Goal: Obtain resource: Download file/media

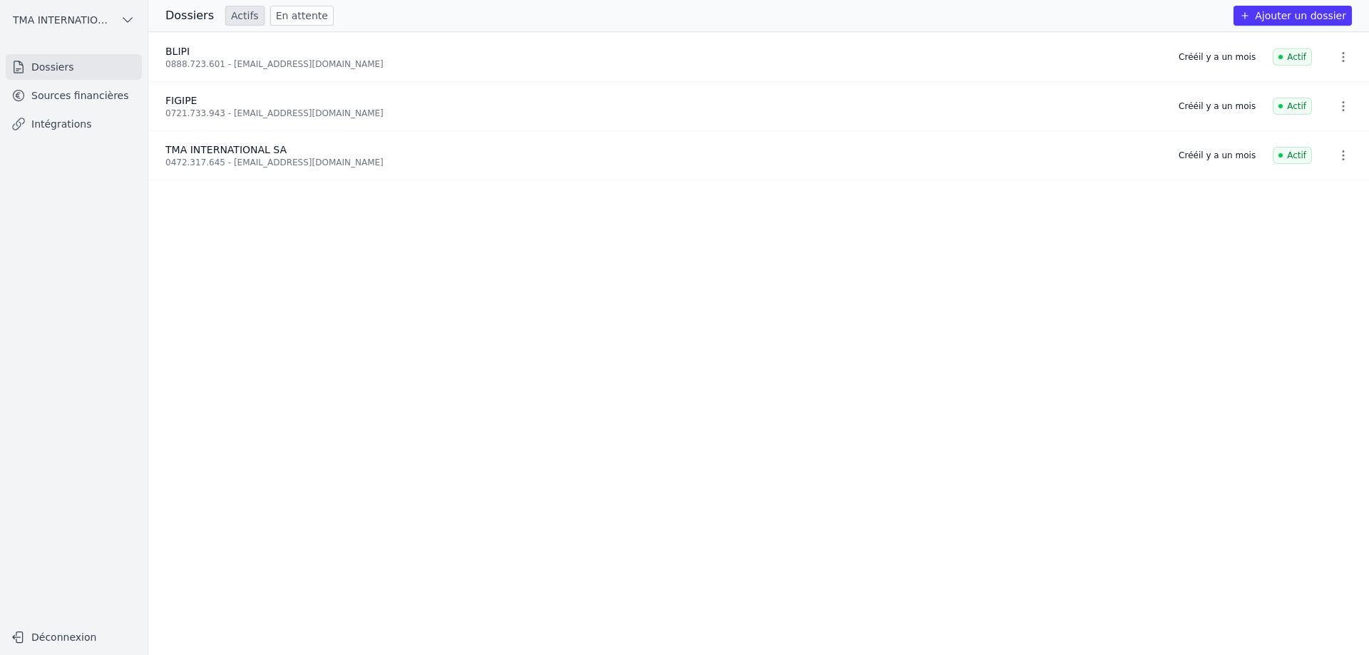
click at [54, 95] on link "Sources financières" at bounding box center [74, 96] width 136 height 26
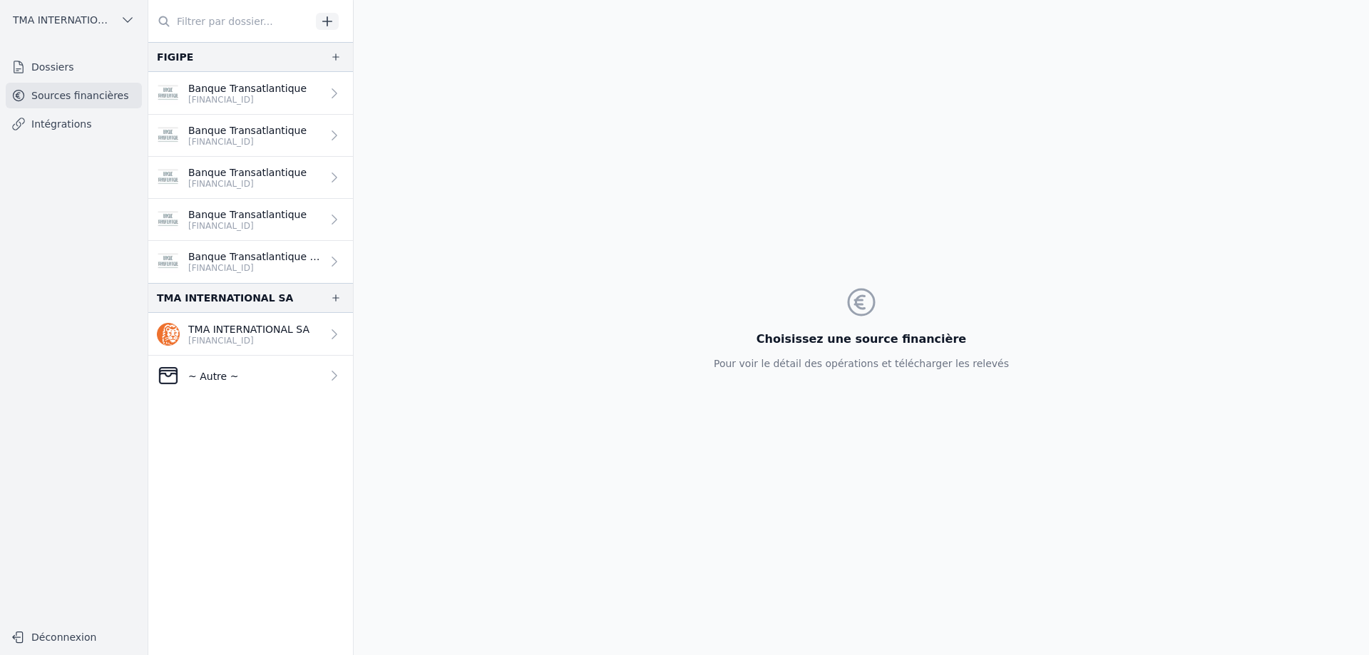
click at [314, 86] on link "Banque Transatlantique [FINANCIAL_ID]" at bounding box center [250, 93] width 205 height 43
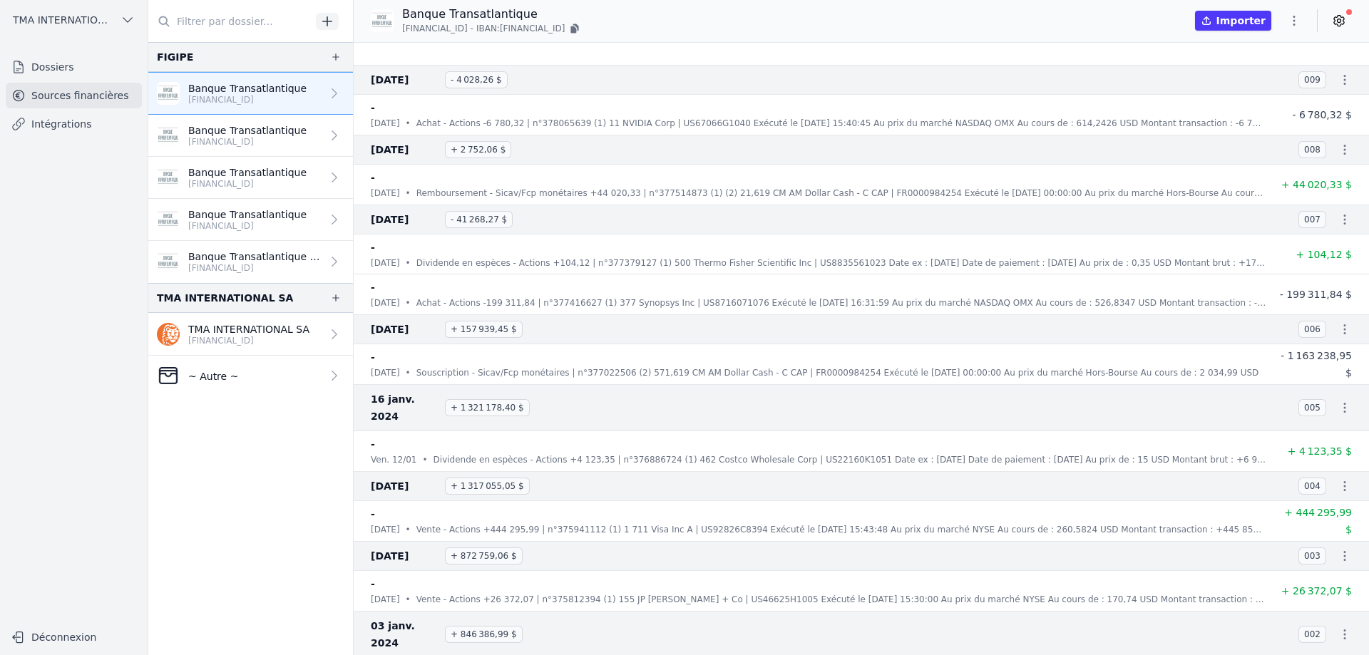
scroll to position [7964, 0]
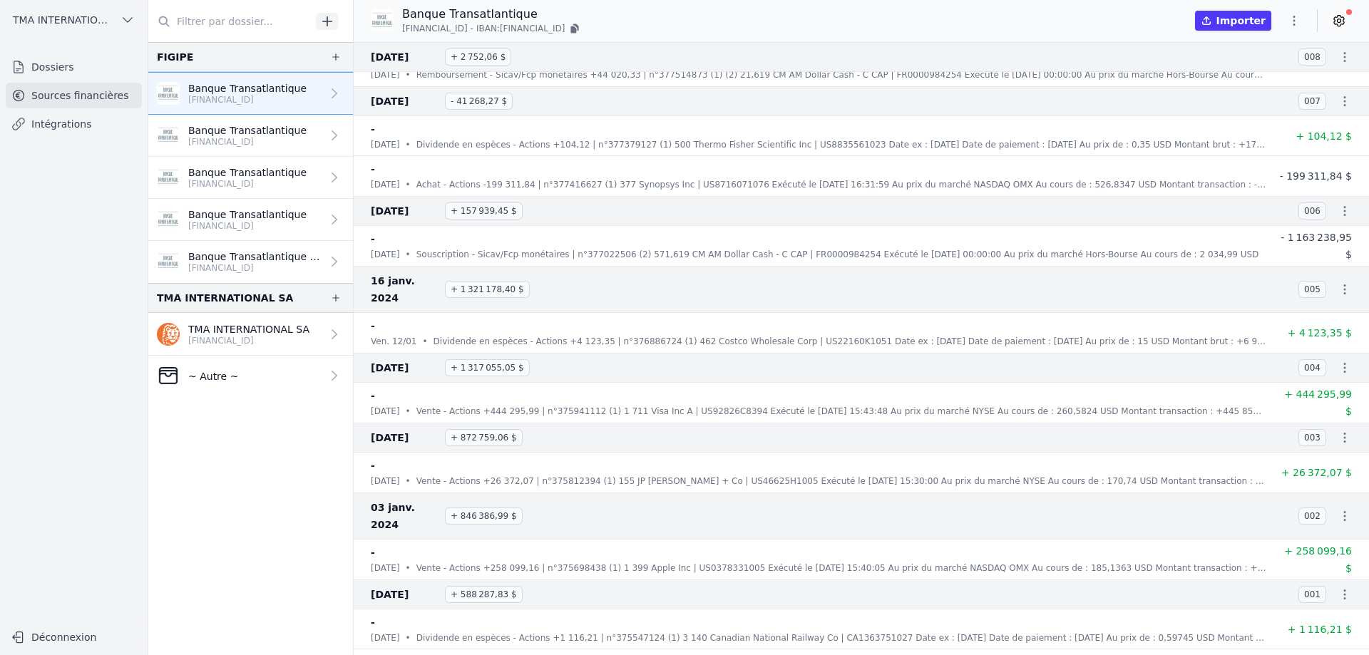
click at [221, 146] on p "[FINANCIAL_ID]" at bounding box center [247, 141] width 118 height 11
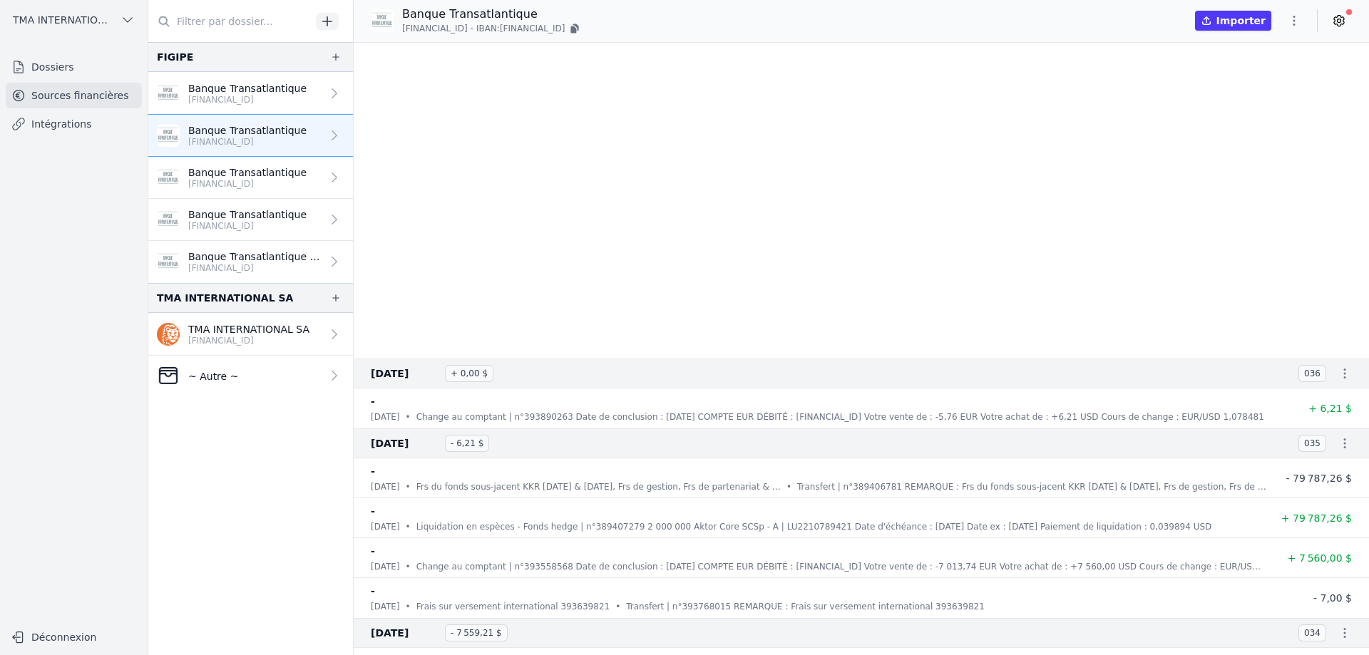
scroll to position [2639, 0]
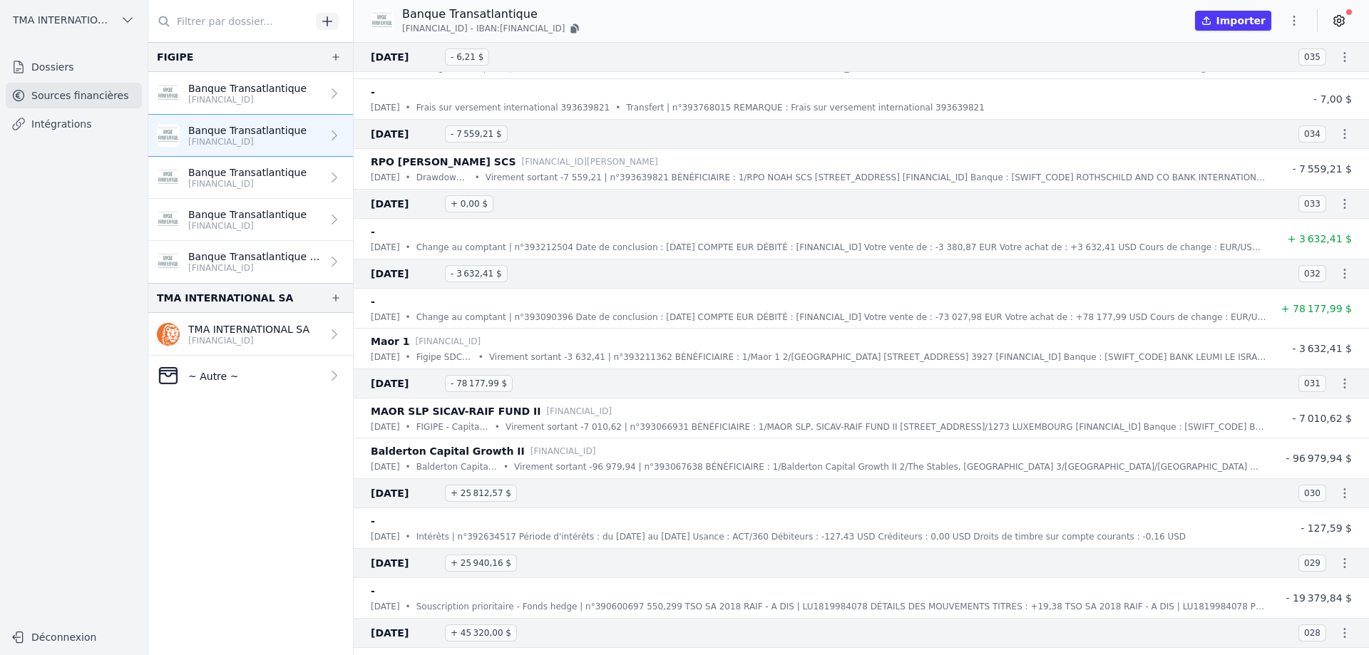
click at [249, 96] on p "[FINANCIAL_ID]" at bounding box center [247, 99] width 118 height 11
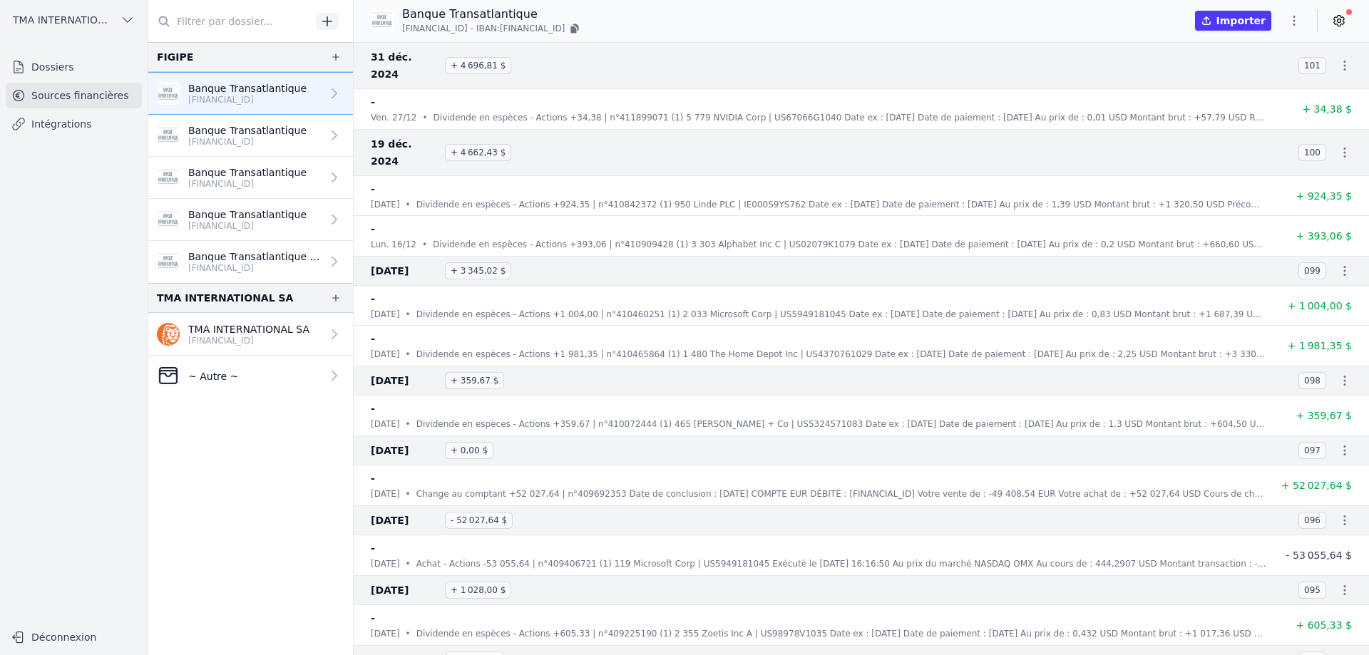
click at [1250, 24] on button "Importer" at bounding box center [1233, 21] width 76 height 20
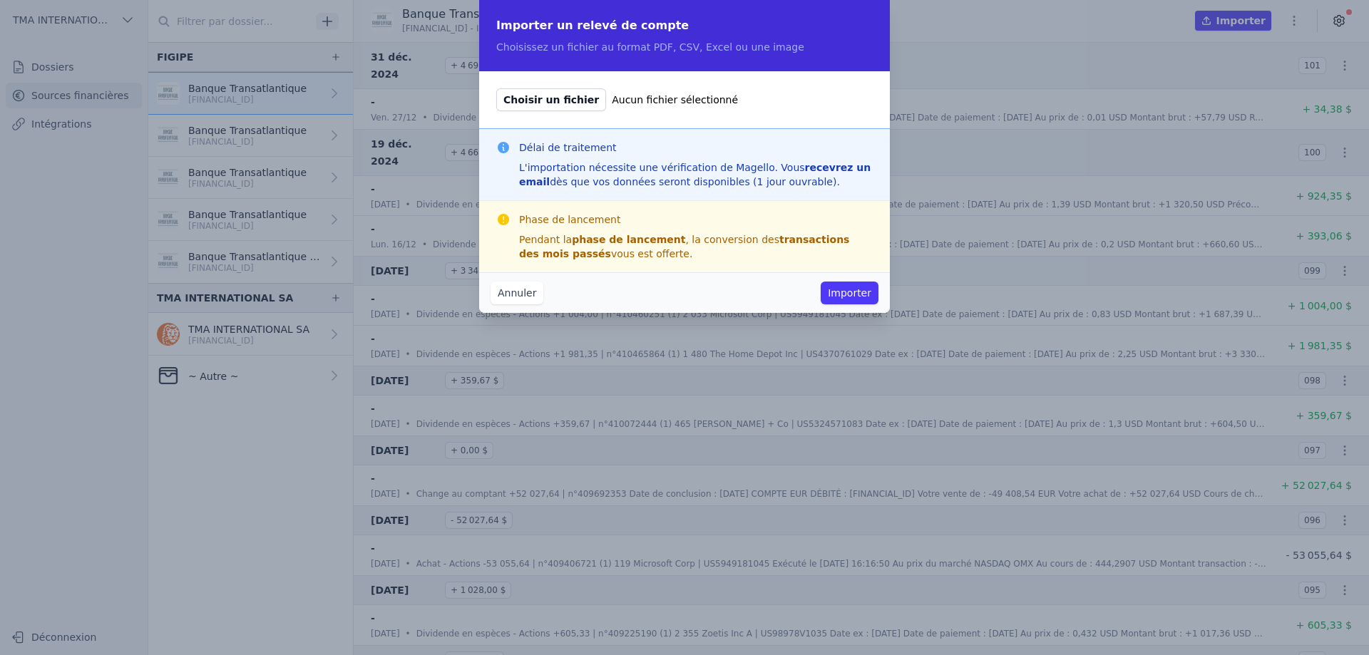
click at [512, 295] on button "Annuler" at bounding box center [517, 293] width 53 height 23
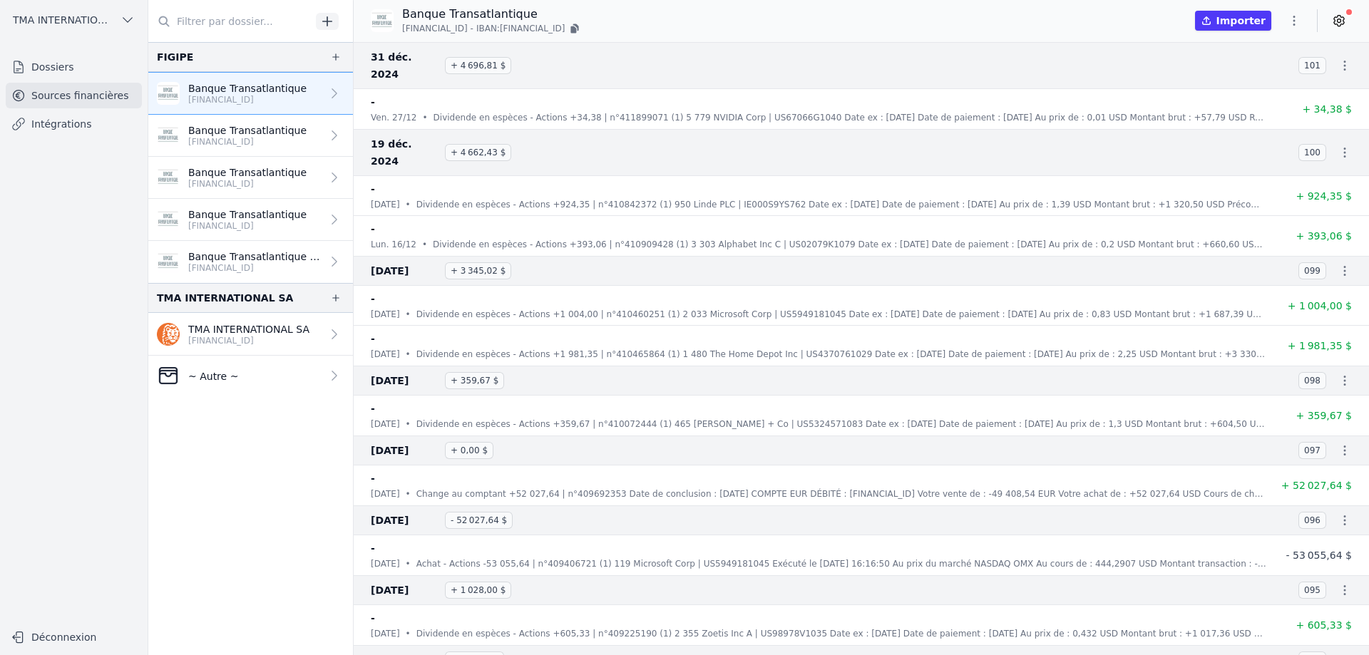
click at [327, 93] on icon at bounding box center [334, 93] width 14 height 14
click at [1295, 19] on icon "button" at bounding box center [1294, 21] width 14 height 14
click at [1248, 78] on button "Exporter" at bounding box center [1260, 77] width 103 height 26
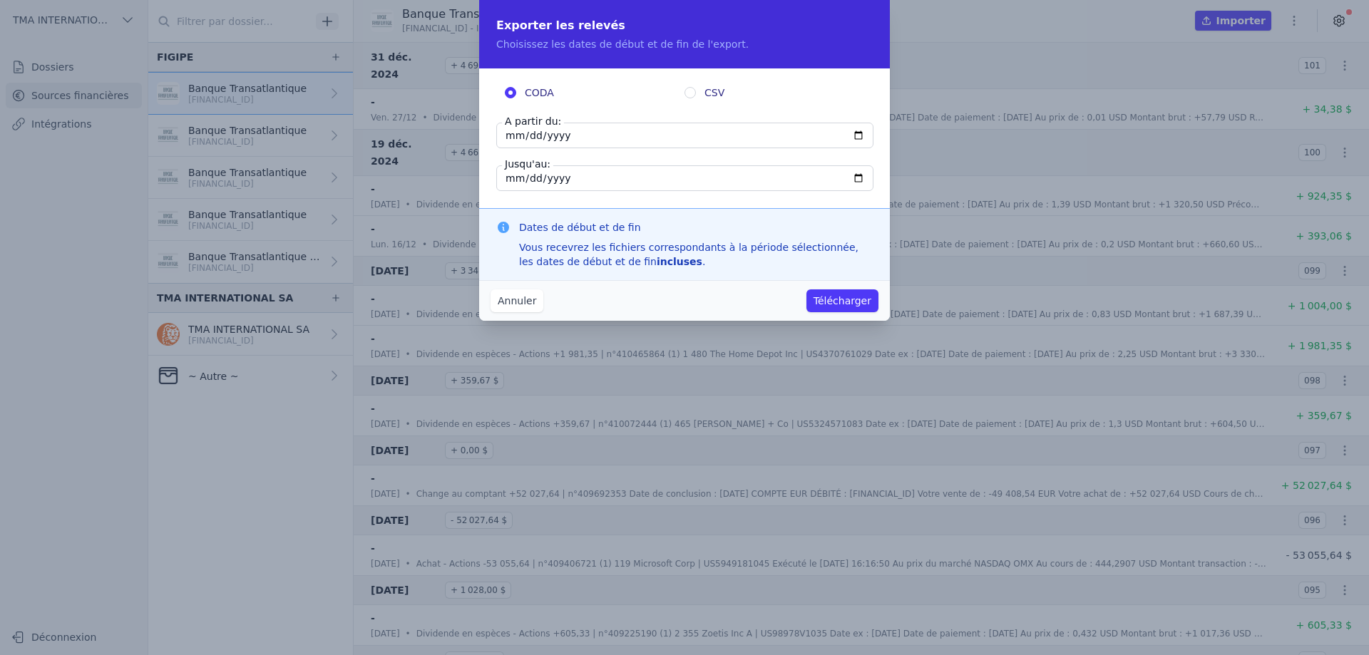
click at [854, 132] on input "2024-12-31" at bounding box center [684, 136] width 377 height 26
type input "2024-01-01"
click at [839, 305] on button "Télécharger" at bounding box center [843, 301] width 72 height 23
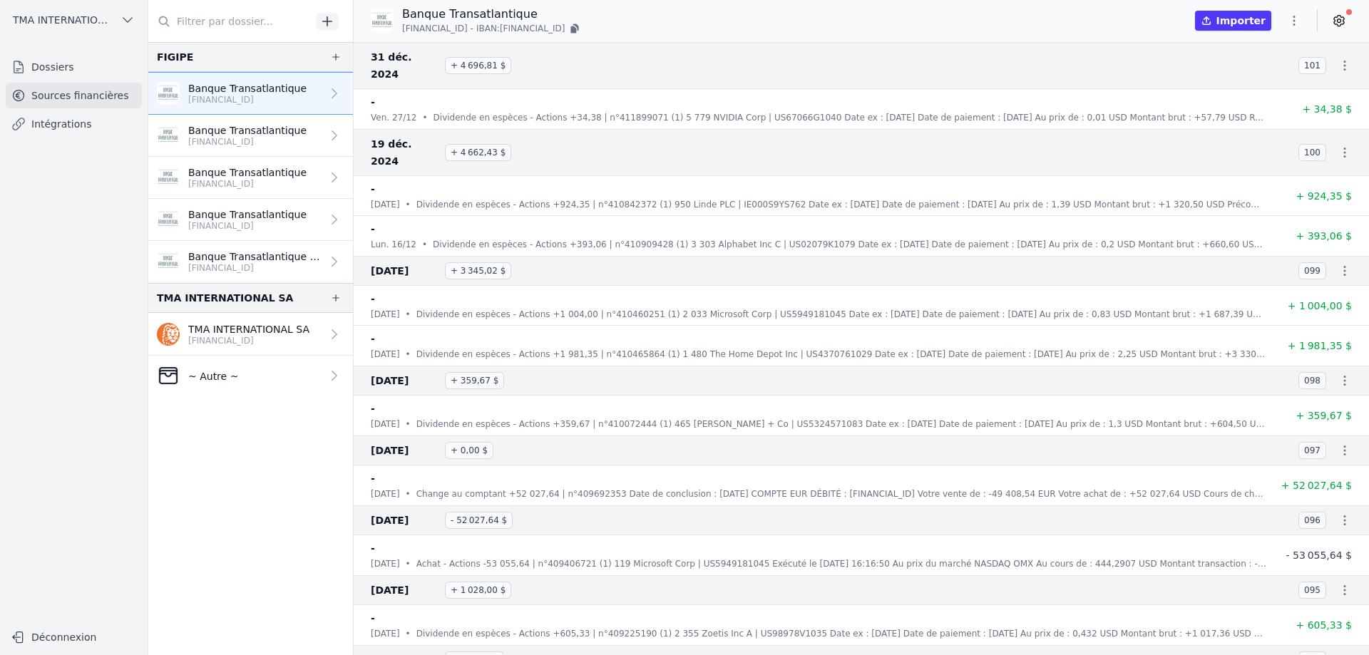
click at [305, 134] on link "Banque Transatlantique BE94 5880 2490 4214" at bounding box center [250, 136] width 205 height 42
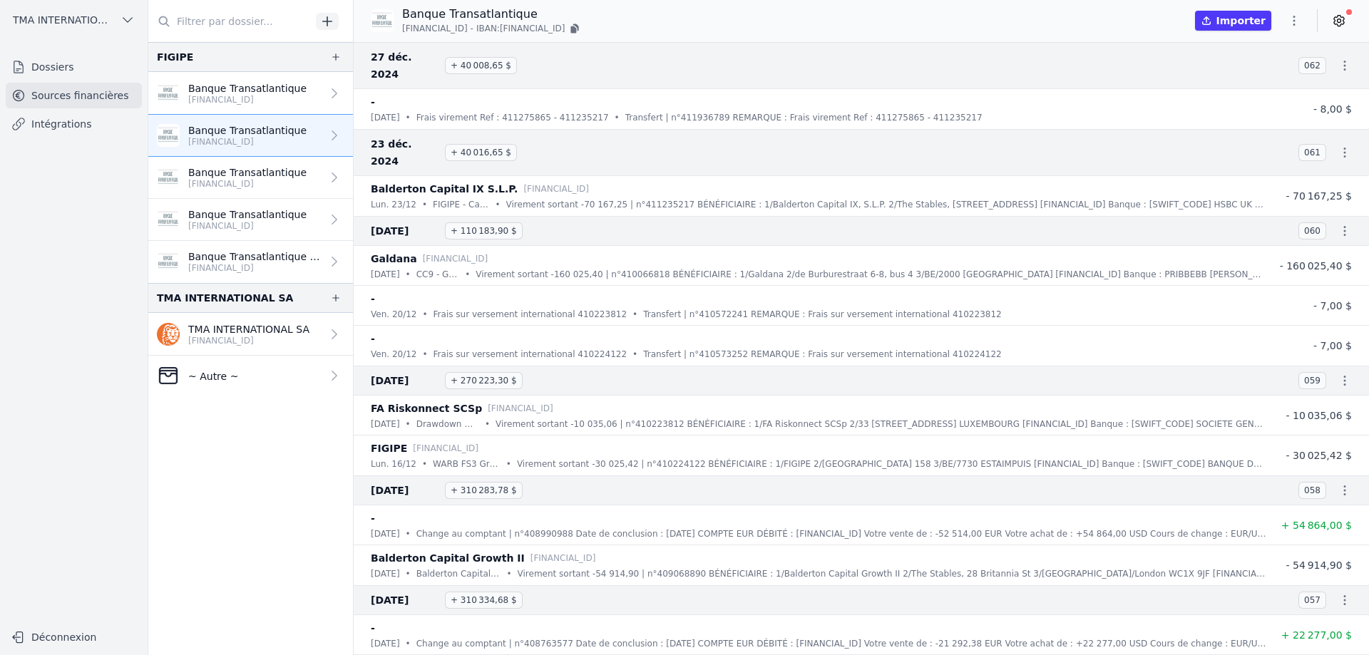
click at [1297, 23] on icon "button" at bounding box center [1294, 21] width 14 height 14
click at [1238, 80] on button "Exporter" at bounding box center [1260, 77] width 103 height 26
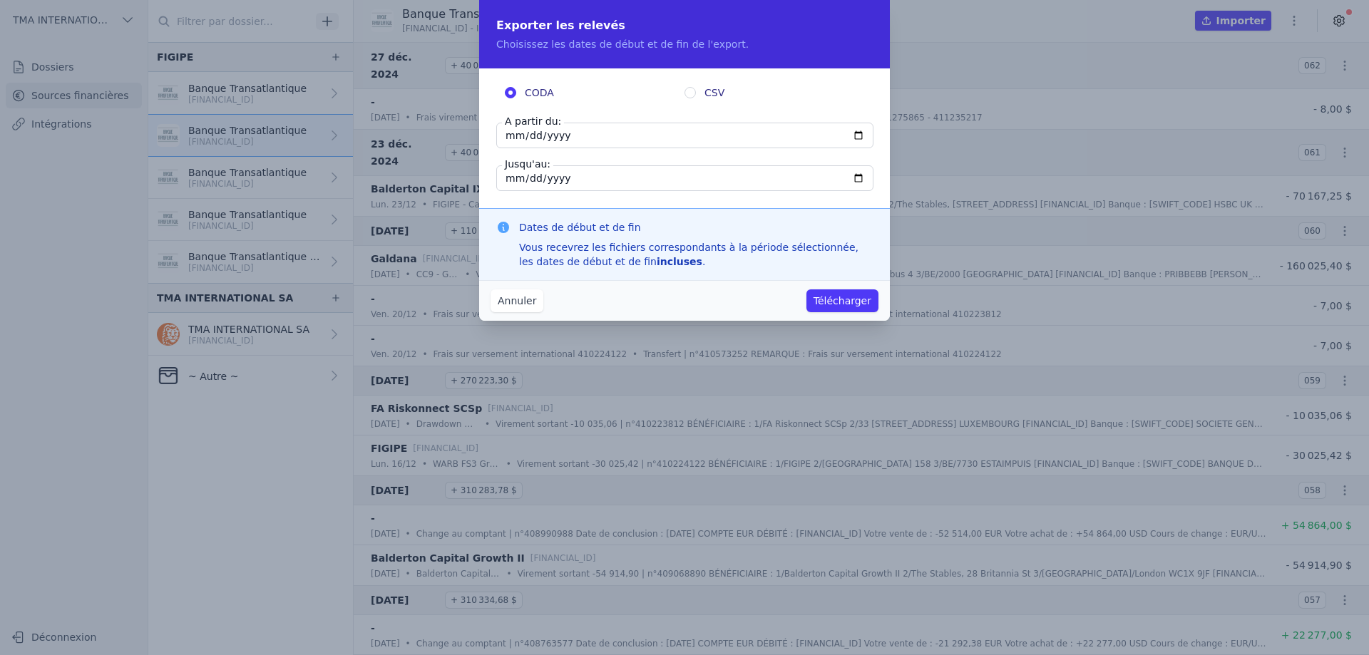
click at [856, 132] on input "2024-12-27" at bounding box center [684, 136] width 377 height 26
type input "2024-01-01"
click at [853, 175] on input "2024-12-27" at bounding box center [684, 178] width 377 height 26
type input "2024-12-31"
click at [830, 304] on button "Télécharger" at bounding box center [843, 301] width 72 height 23
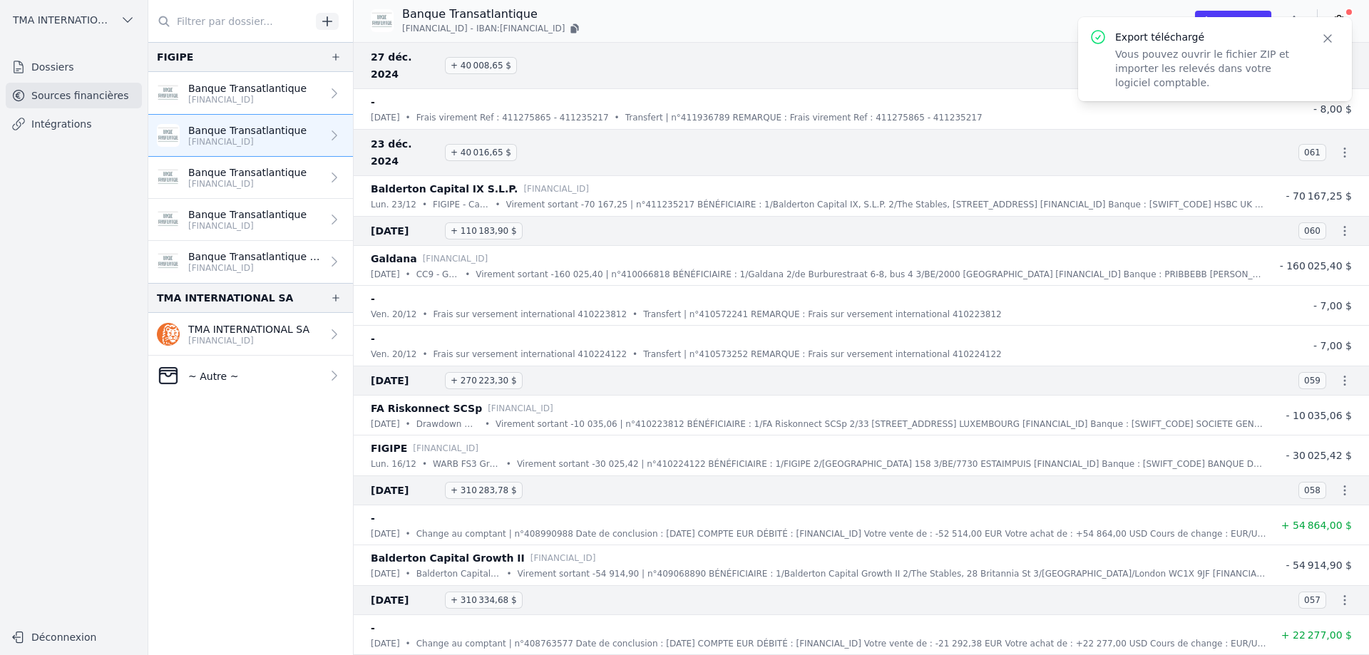
click at [248, 180] on p "BE39 5880 2490 4719" at bounding box center [247, 183] width 118 height 11
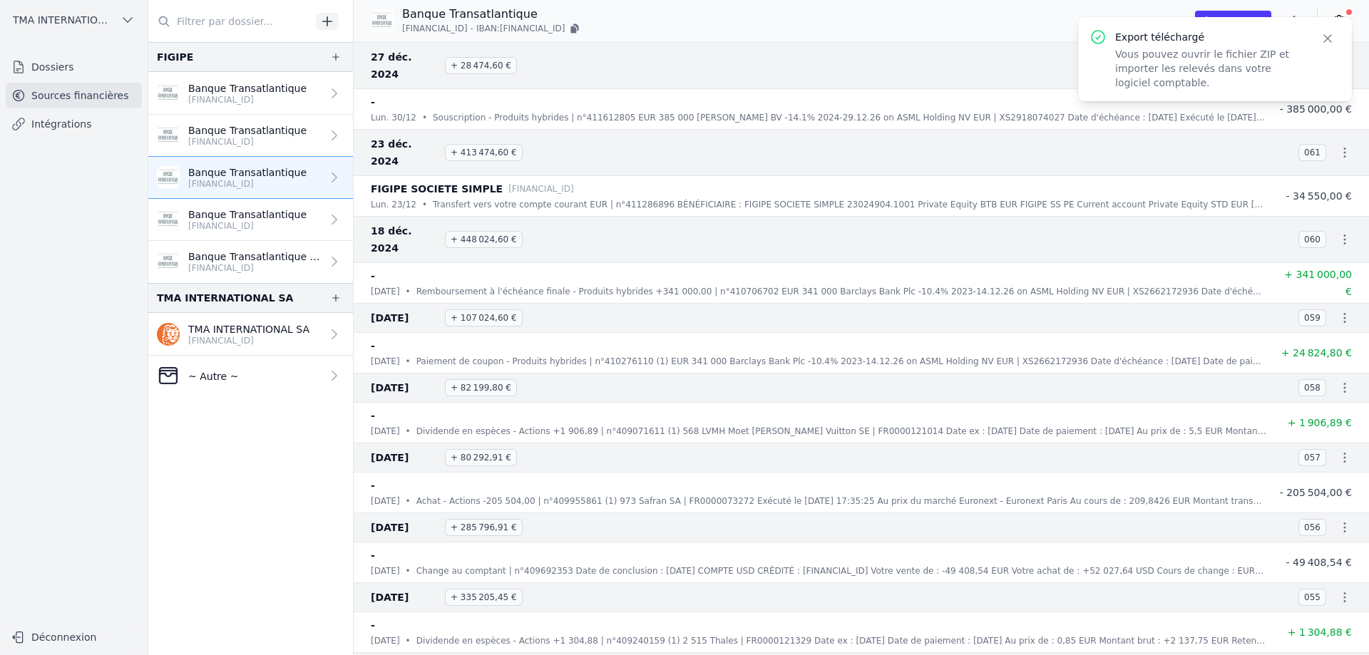
click at [1327, 35] on icon "button" at bounding box center [1328, 38] width 14 height 14
click at [1294, 19] on icon "button" at bounding box center [1294, 21] width 14 height 14
click at [1244, 78] on button "Exporter" at bounding box center [1260, 77] width 103 height 26
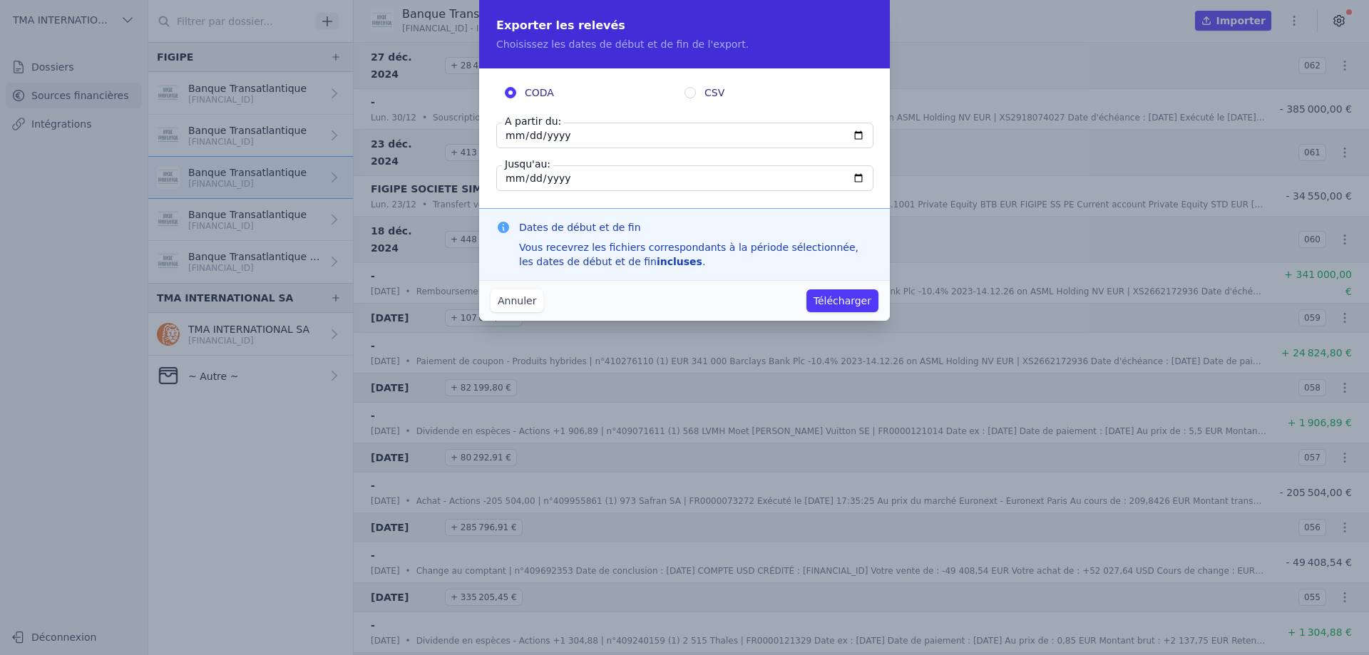
click at [565, 138] on input "2024-12-27" at bounding box center [684, 136] width 377 height 26
click at [618, 133] on input "2024-12-27" at bounding box center [684, 136] width 377 height 26
click at [861, 131] on input "2024-12-27" at bounding box center [684, 136] width 377 height 26
type input "2024-01-01"
click at [583, 183] on input "2024-12-27" at bounding box center [684, 178] width 377 height 26
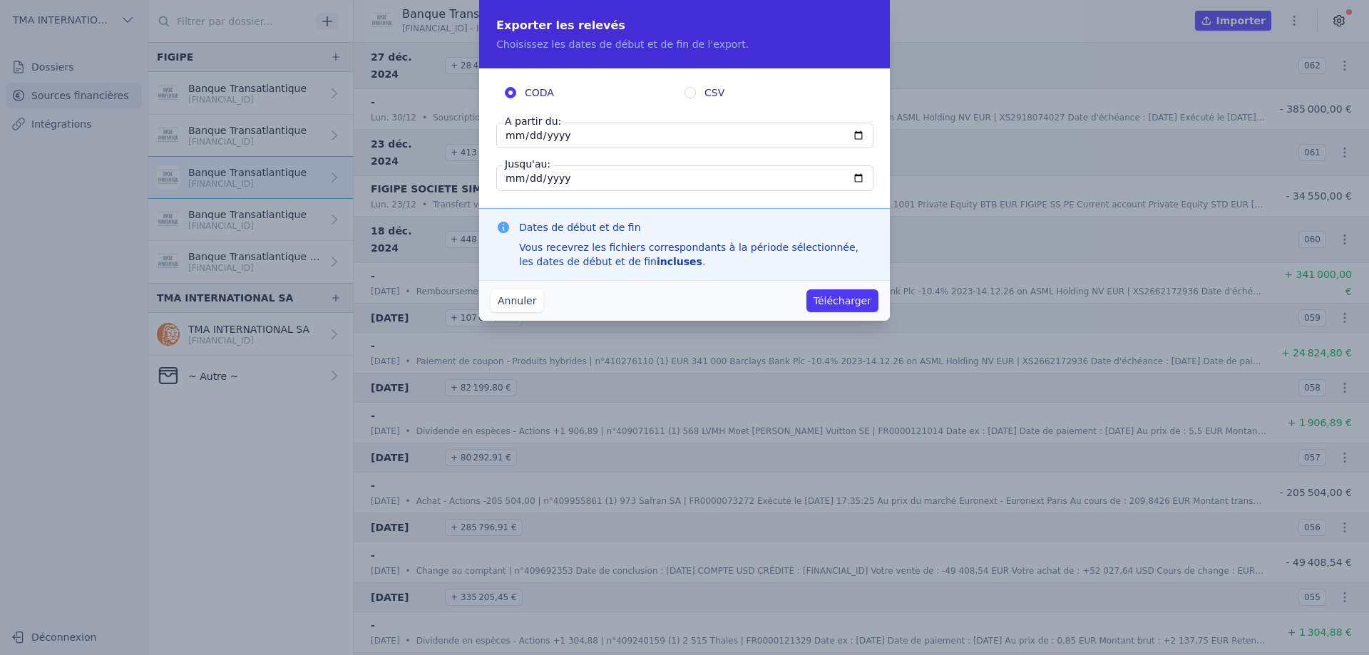
click at [854, 176] on input "2024-12-27" at bounding box center [684, 178] width 377 height 26
type input "2024-12-31"
click at [874, 300] on button "Télécharger" at bounding box center [843, 301] width 72 height 23
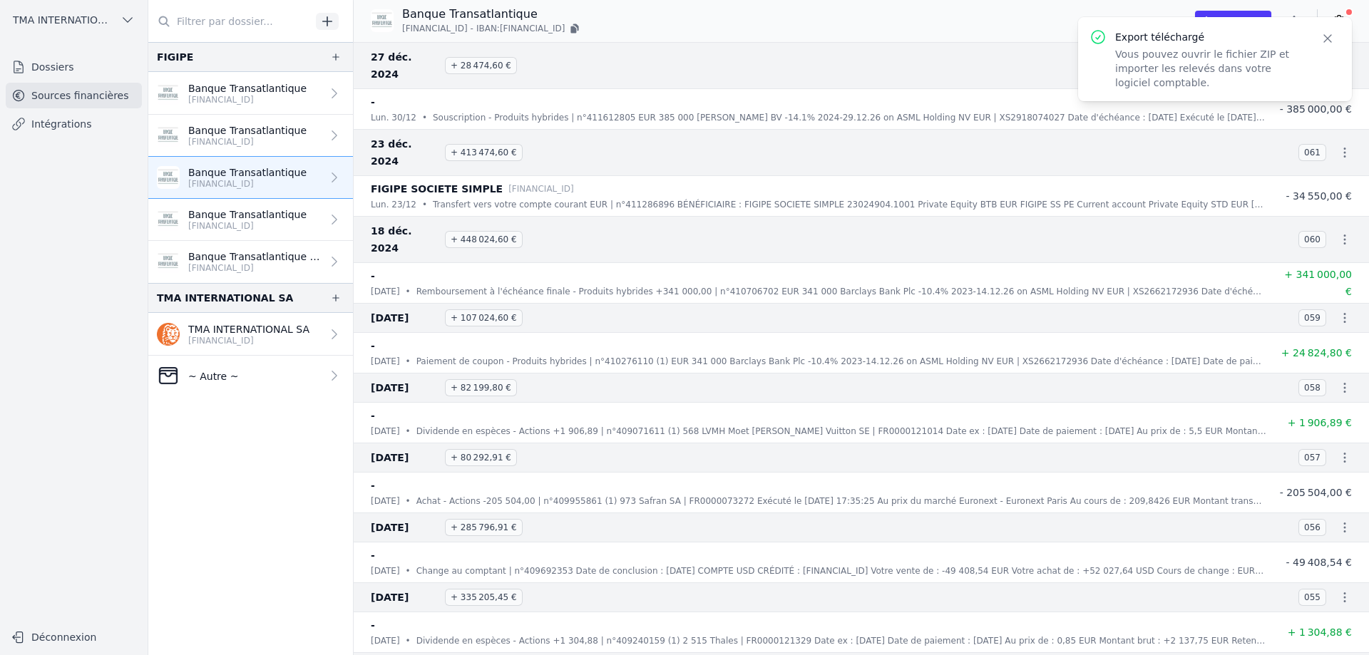
click at [314, 221] on link "Banque Transatlantique BE08 5880 2490 4113" at bounding box center [250, 220] width 205 height 42
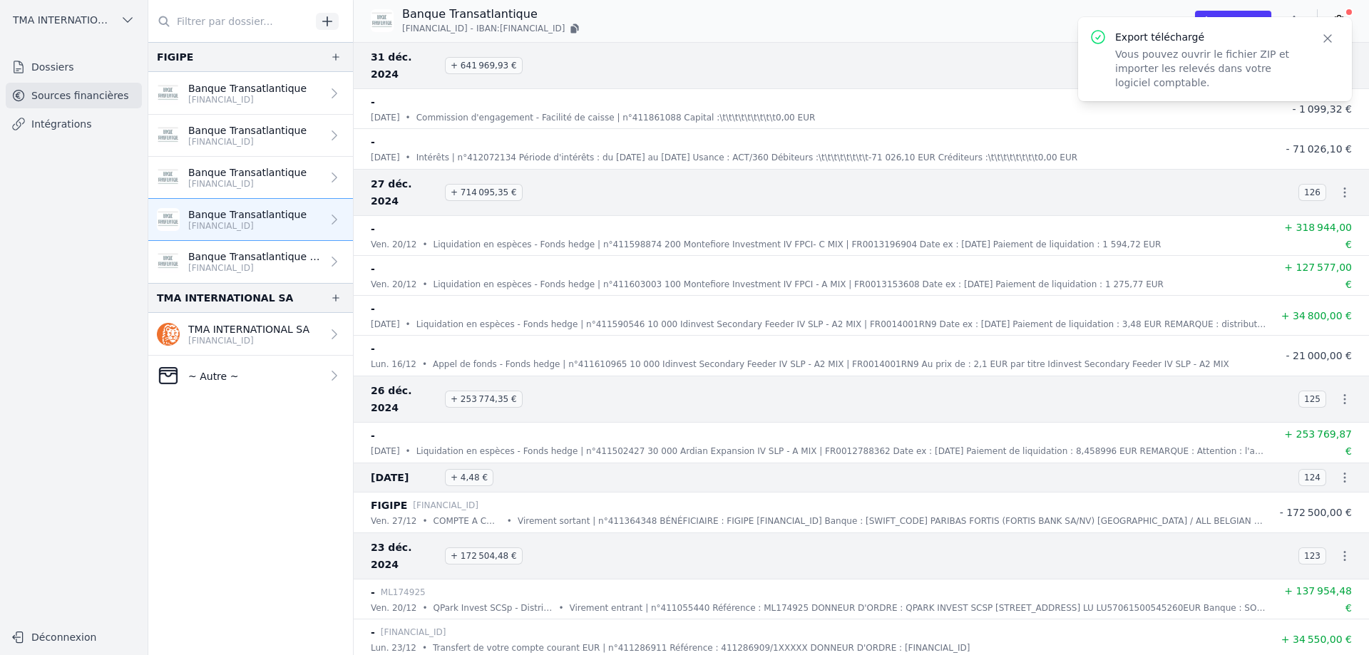
click at [1325, 40] on icon "button" at bounding box center [1328, 38] width 14 height 14
click at [1291, 19] on icon "button" at bounding box center [1294, 21] width 14 height 14
drag, startPoint x: 1245, startPoint y: 49, endPoint x: 1252, endPoint y: 71, distance: 23.9
click at [1252, 71] on div "Renommer Exporter Supprimer" at bounding box center [1260, 77] width 103 height 78
click at [1295, 26] on icon "button" at bounding box center [1294, 21] width 14 height 14
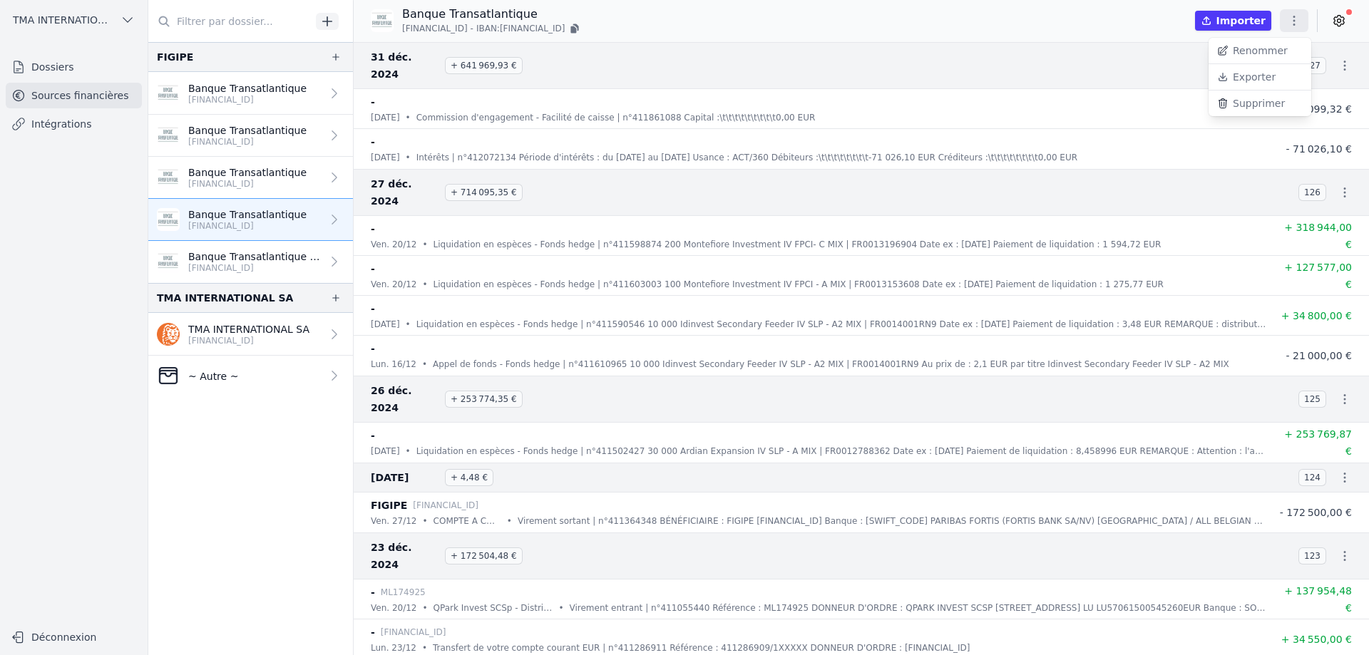
click at [1260, 79] on button "Exporter" at bounding box center [1260, 77] width 103 height 26
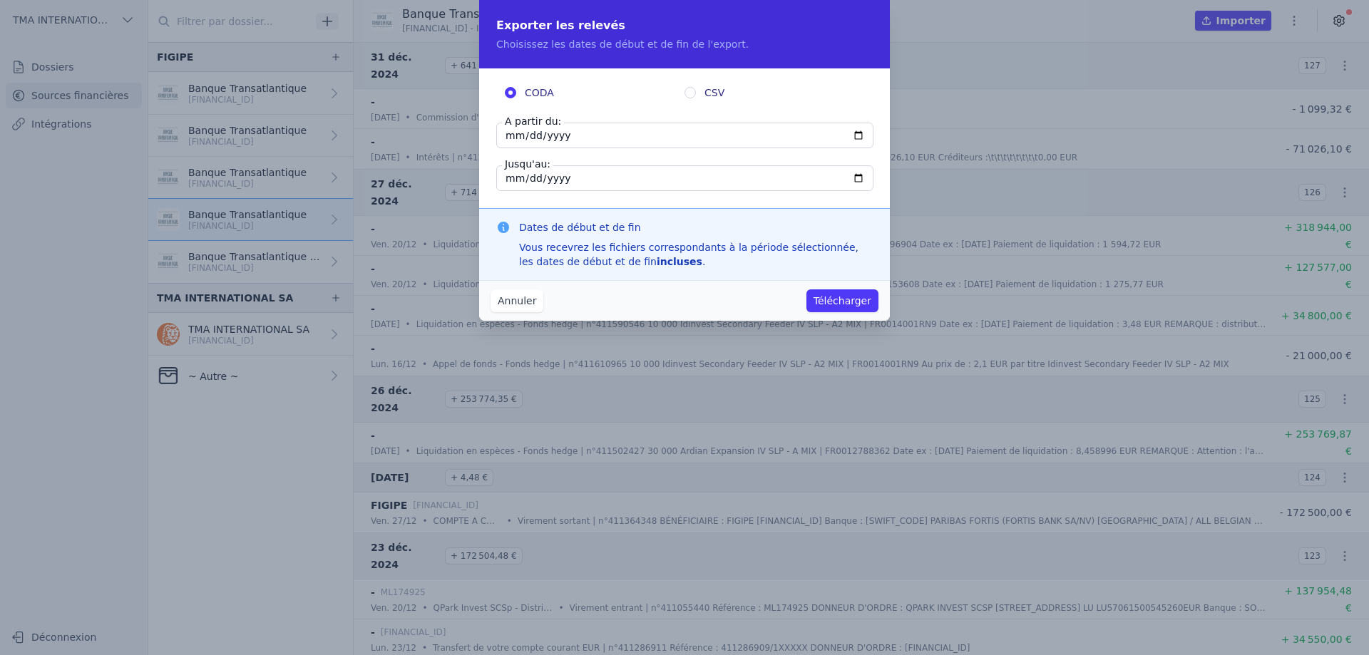
click at [709, 135] on input "2024-12-31" at bounding box center [684, 136] width 377 height 26
click at [859, 132] on input "2024-12-31" at bounding box center [684, 136] width 377 height 26
type input "2024-01-01"
click at [847, 301] on button "Télécharger" at bounding box center [843, 301] width 72 height 23
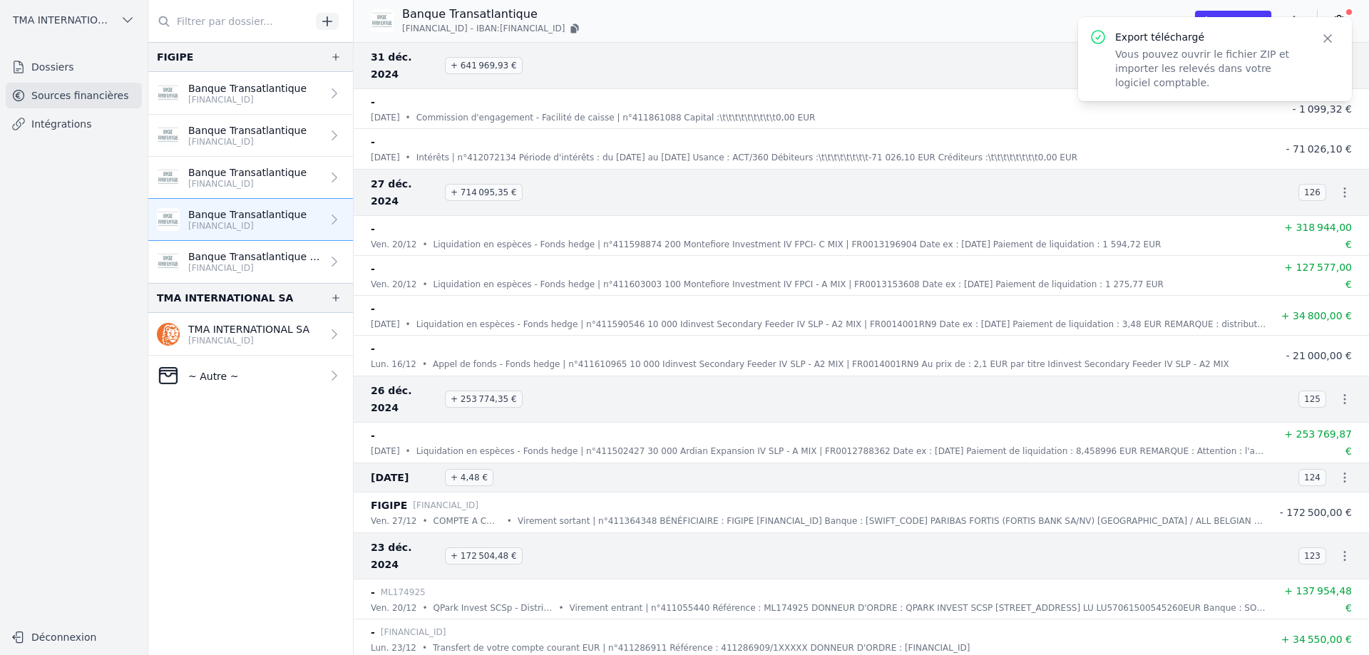
click at [250, 258] on p "Banque Transatlantique (01-01-2024 au 31-12-2024)" at bounding box center [254, 257] width 133 height 14
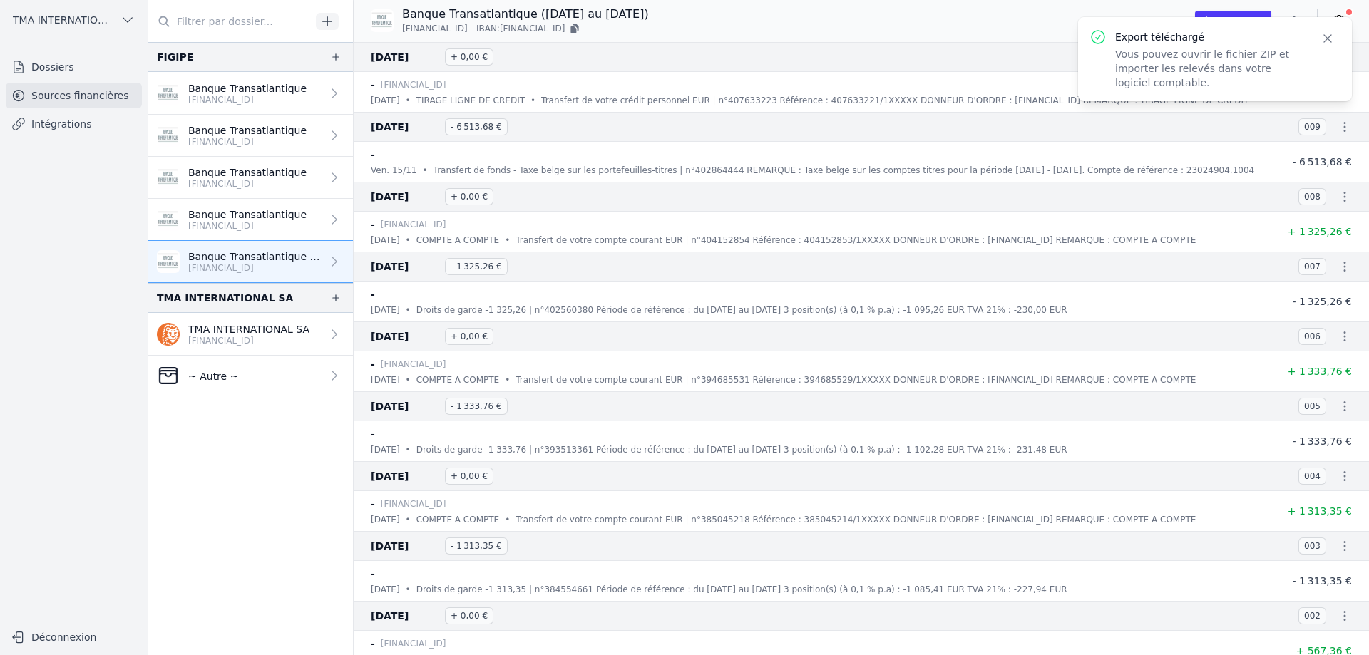
click at [1327, 38] on icon "button" at bounding box center [1328, 38] width 14 height 14
click at [1292, 19] on icon "button" at bounding box center [1294, 21] width 14 height 14
click at [1251, 78] on button "Exporter" at bounding box center [1260, 77] width 103 height 26
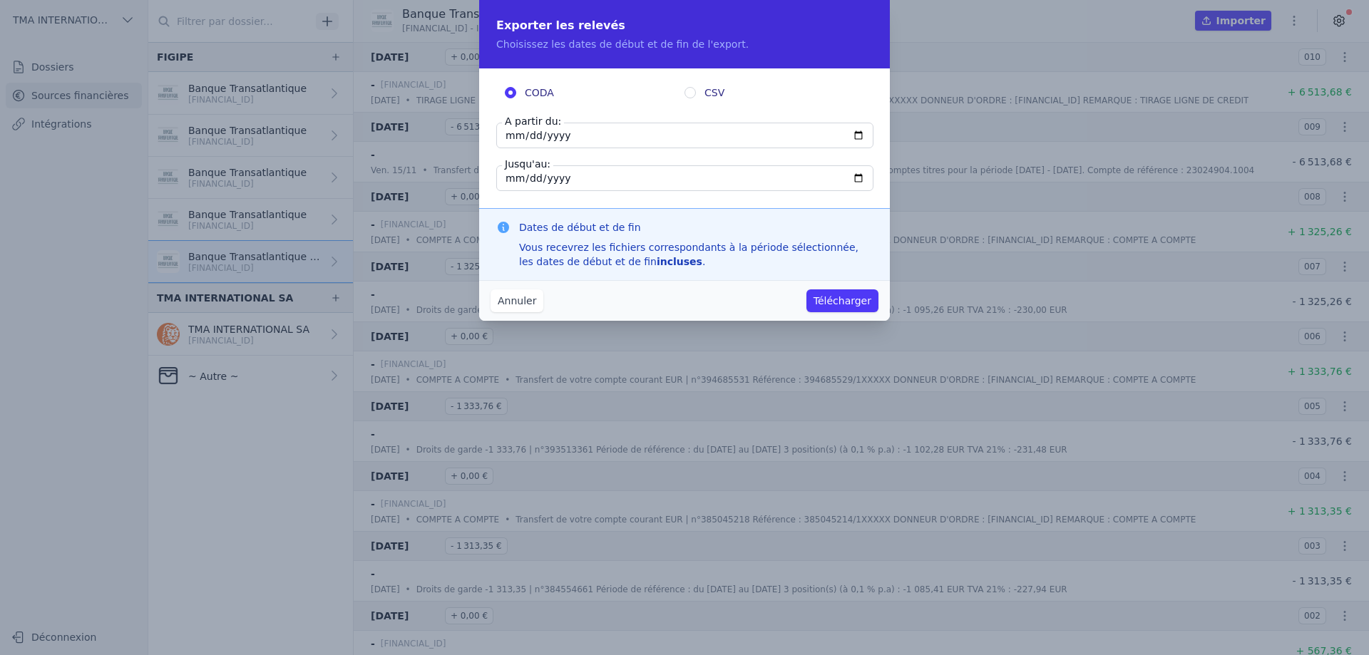
click at [643, 131] on input "2024-11-25" at bounding box center [684, 136] width 377 height 26
click at [853, 128] on input "2024-11-25" at bounding box center [684, 136] width 377 height 26
click at [862, 133] on input "2024-11-25" at bounding box center [684, 136] width 377 height 26
type input "2024-01-01"
click at [599, 183] on input "2024-11-25" at bounding box center [684, 178] width 377 height 26
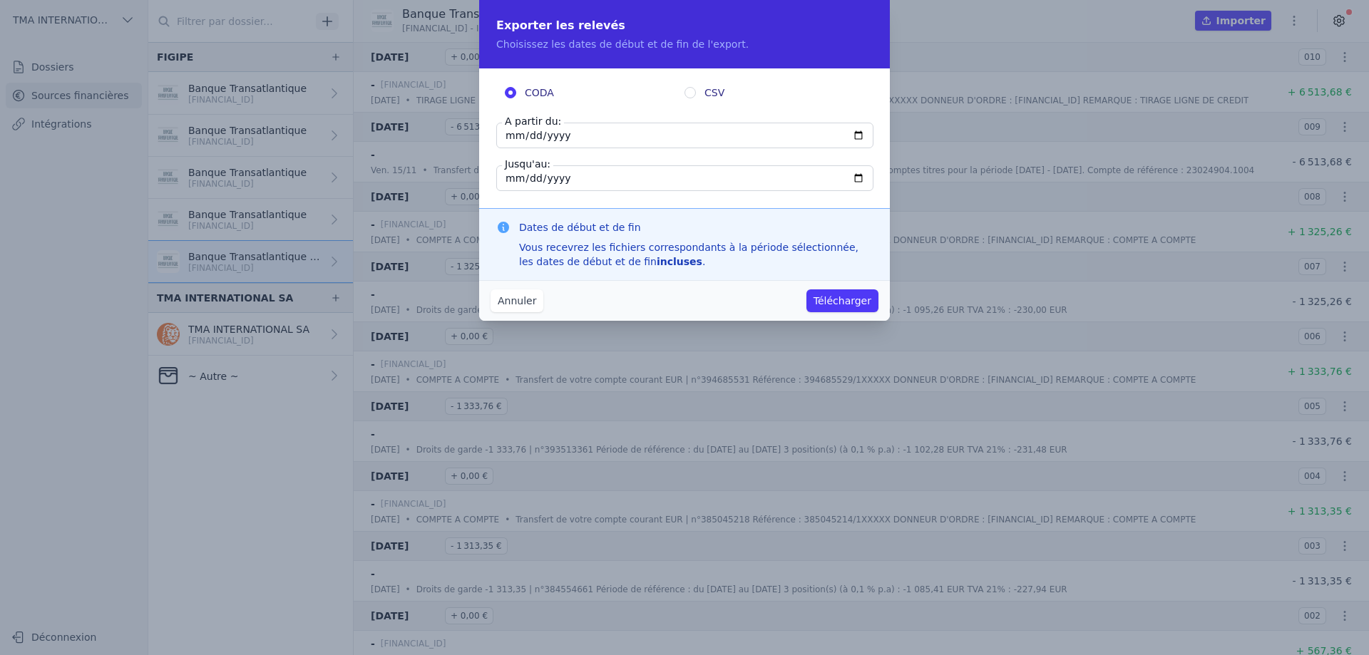
click at [853, 174] on input "2024-11-25" at bounding box center [684, 178] width 377 height 26
type input "2024-12-31"
click at [842, 304] on button "Télécharger" at bounding box center [843, 301] width 72 height 23
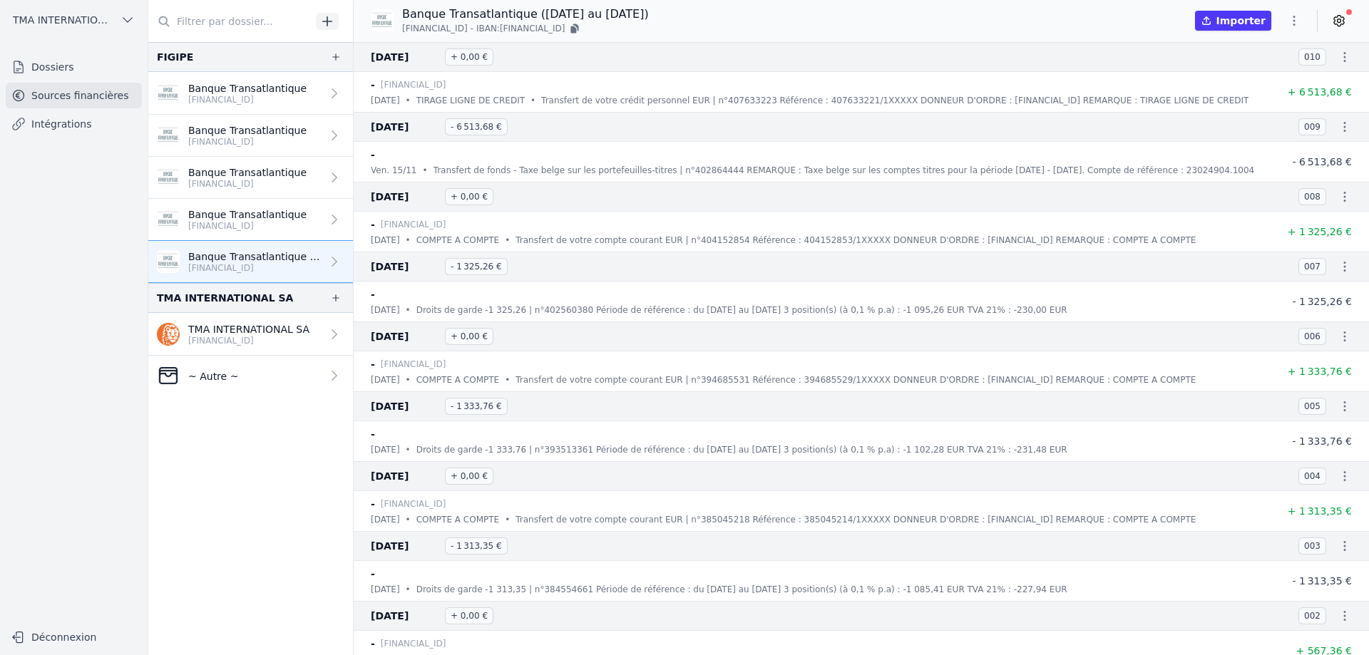
click at [1342, 16] on icon at bounding box center [1339, 21] width 14 height 14
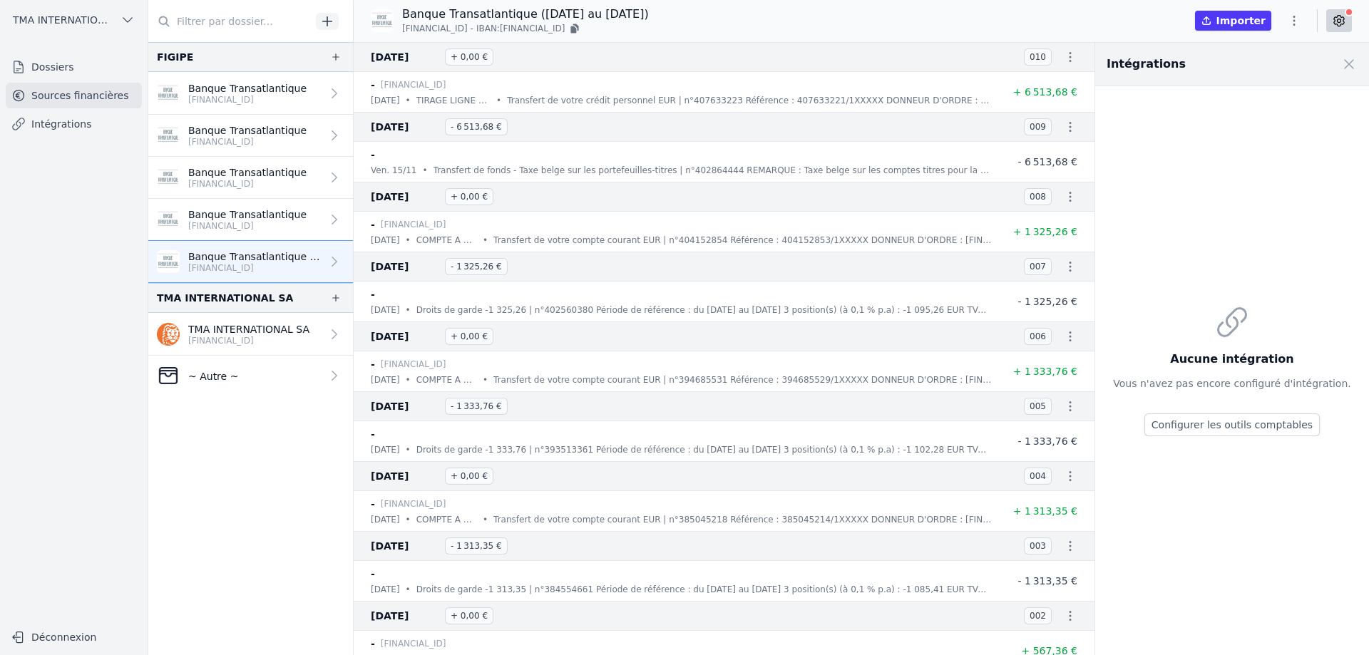
click at [1245, 430] on button "Configurer les outils comptables" at bounding box center [1232, 425] width 175 height 23
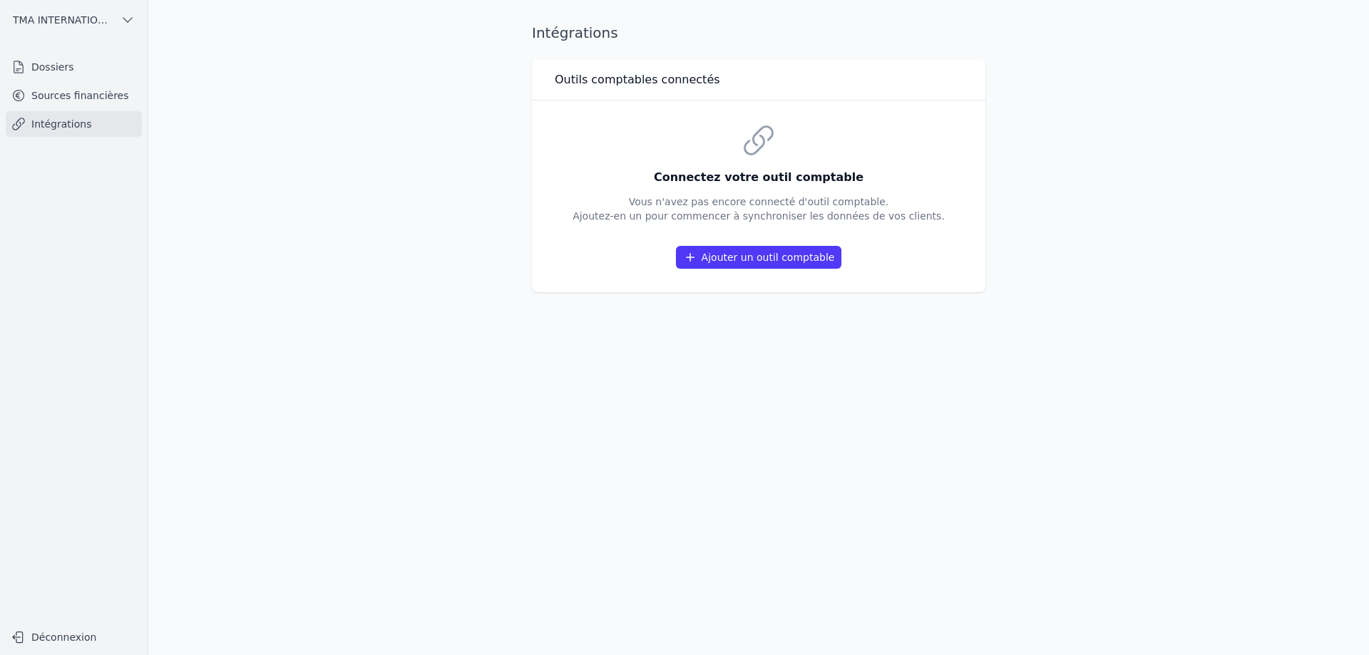
click at [751, 257] on button "Ajouter un outil comptable" at bounding box center [759, 257] width 166 height 23
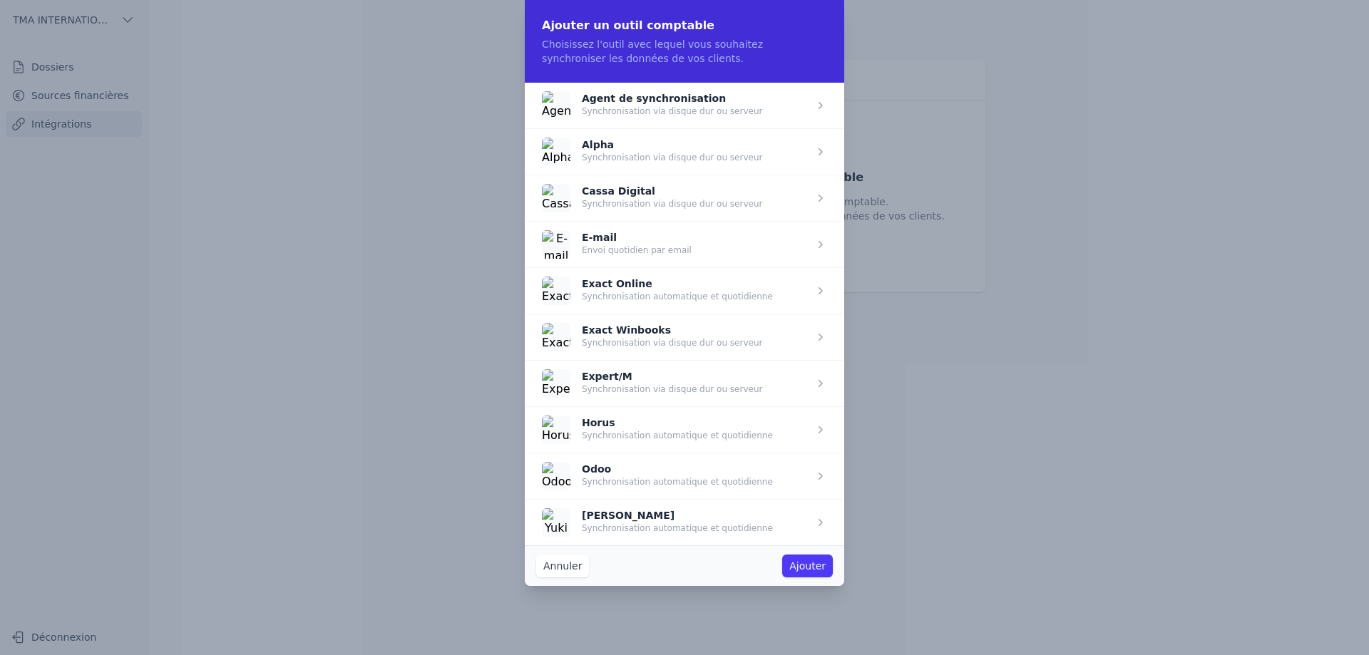
click at [650, 106] on span "button" at bounding box center [685, 105] width 320 height 46
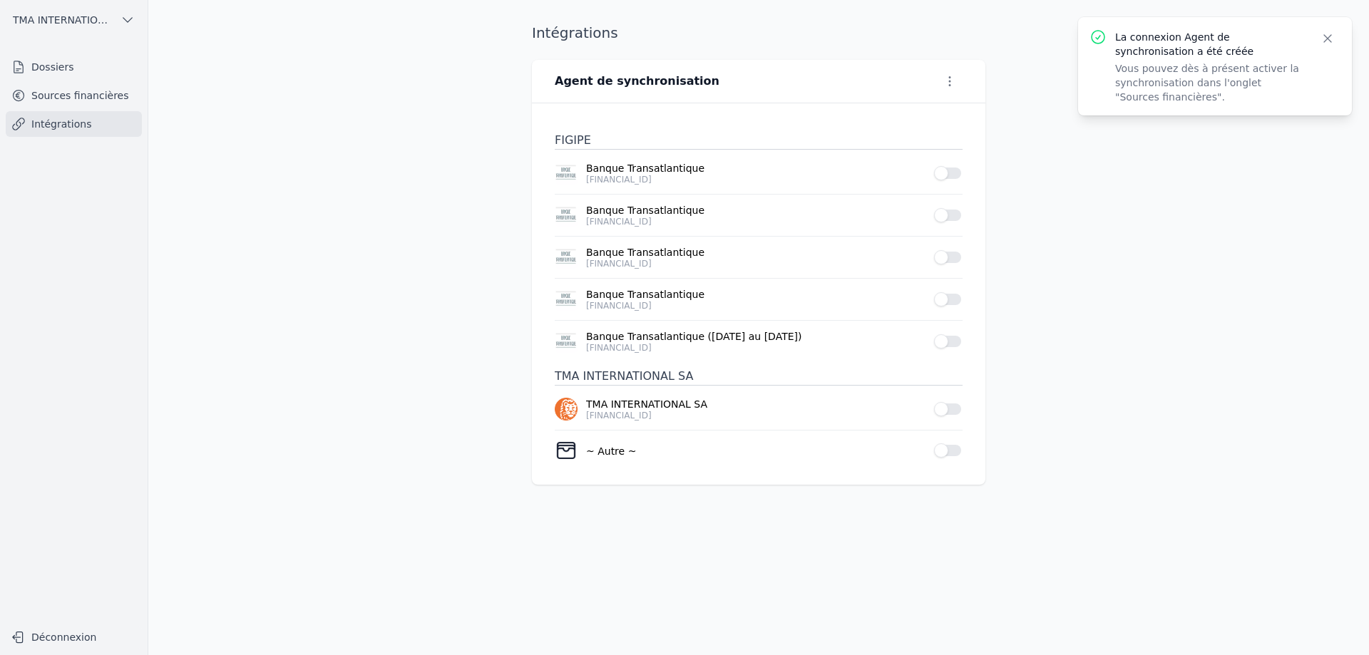
click at [954, 173] on button "Use setting" at bounding box center [948, 173] width 29 height 14
click at [948, 182] on li "Banque Transatlantique BE28 5880 2490 4820 Use setting" at bounding box center [759, 174] width 408 height 42
click at [953, 175] on button "Use setting" at bounding box center [948, 173] width 29 height 14
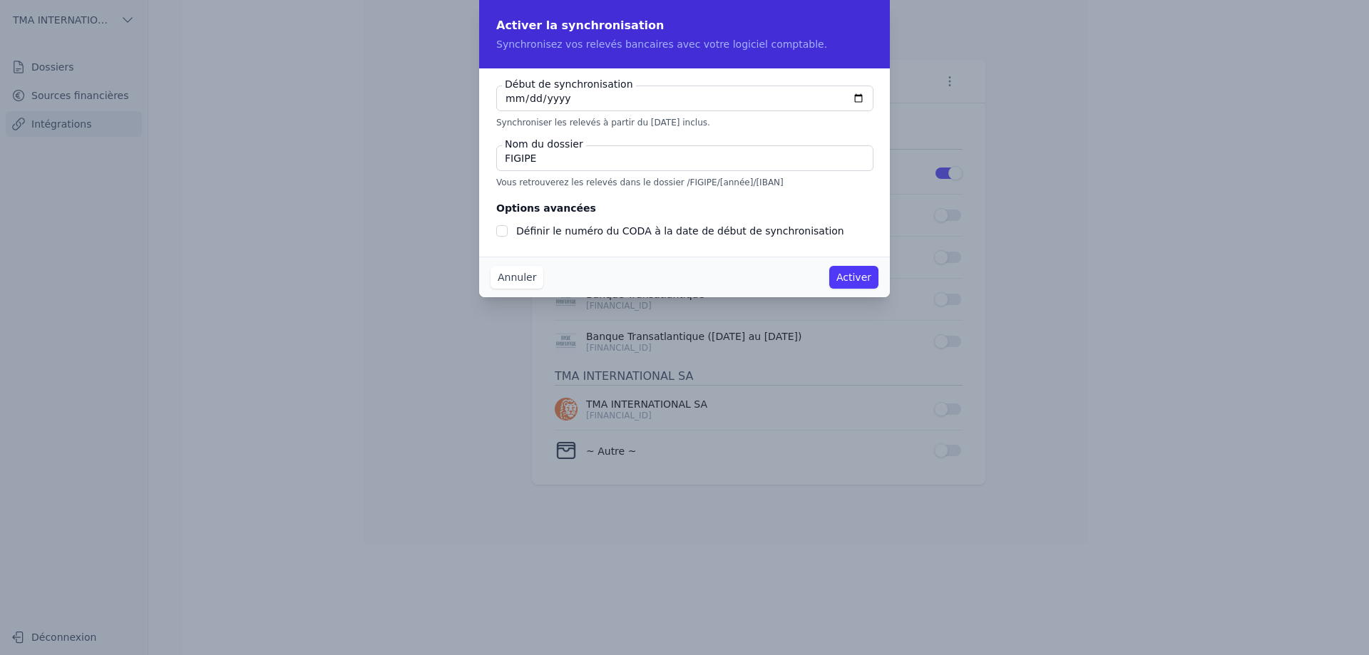
click at [537, 204] on legend "Options avancées" at bounding box center [546, 208] width 100 height 17
click at [504, 227] on input "Définir le numéro du CODA à la date de début de synchronisation" at bounding box center [501, 230] width 11 height 11
checkbox input "true"
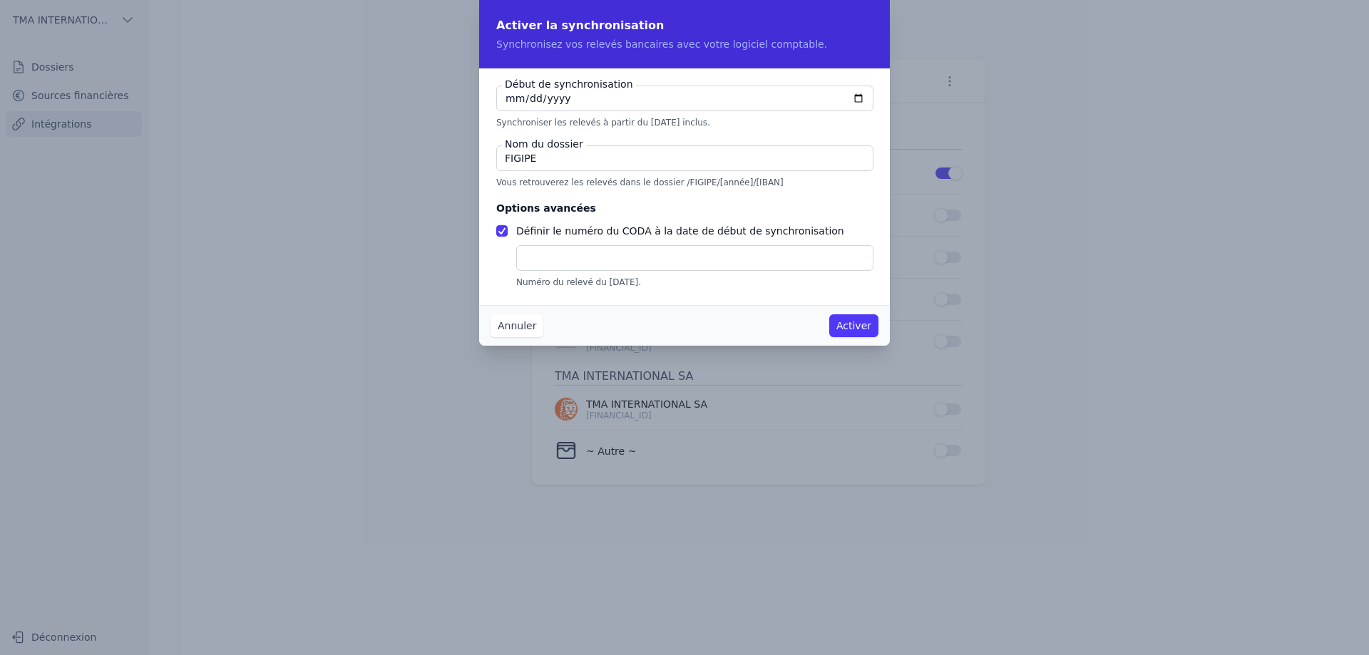
click at [563, 260] on input "text" at bounding box center [694, 258] width 357 height 26
click at [501, 326] on button "Annuler" at bounding box center [517, 326] width 53 height 23
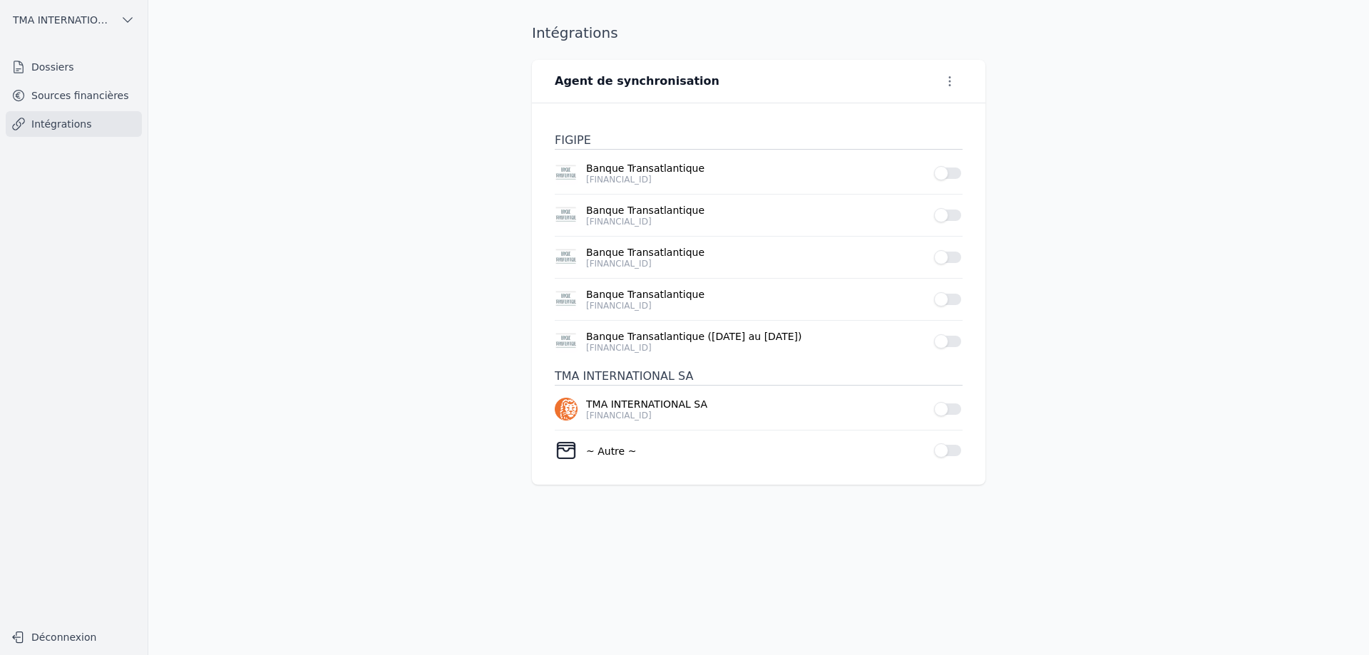
click at [91, 96] on link "Sources financières" at bounding box center [74, 96] width 136 height 26
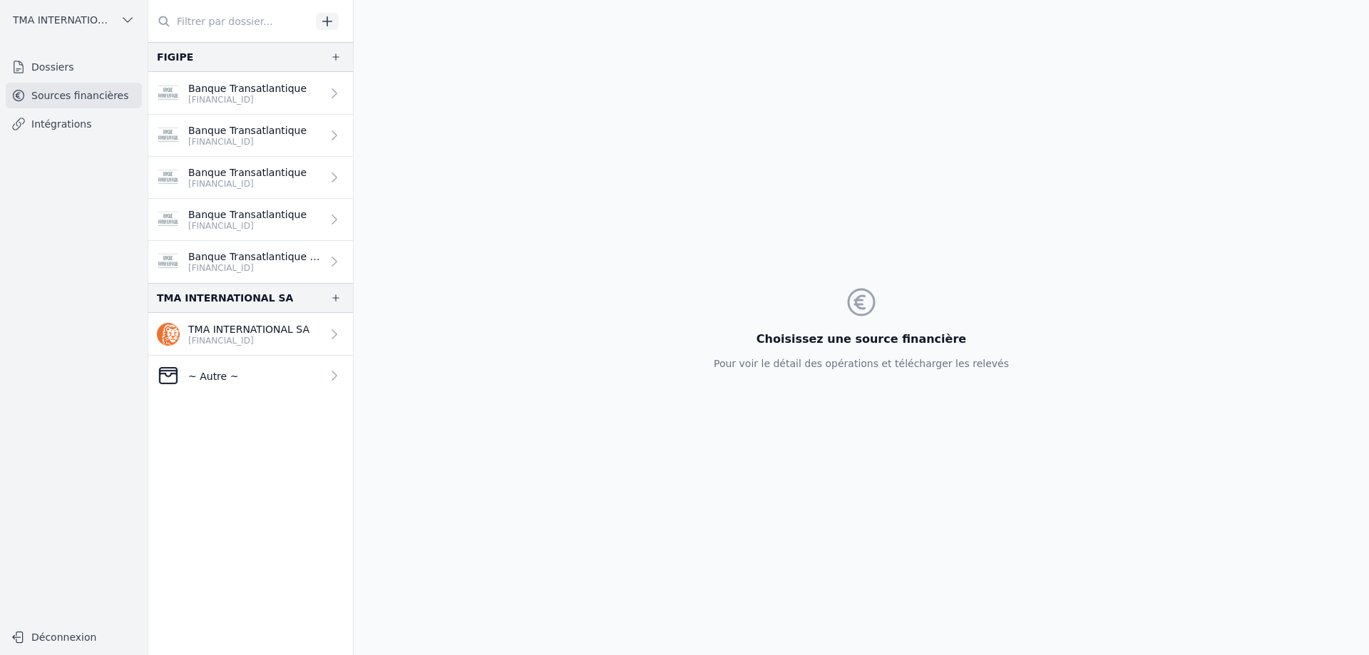
click at [327, 334] on icon at bounding box center [334, 334] width 14 height 14
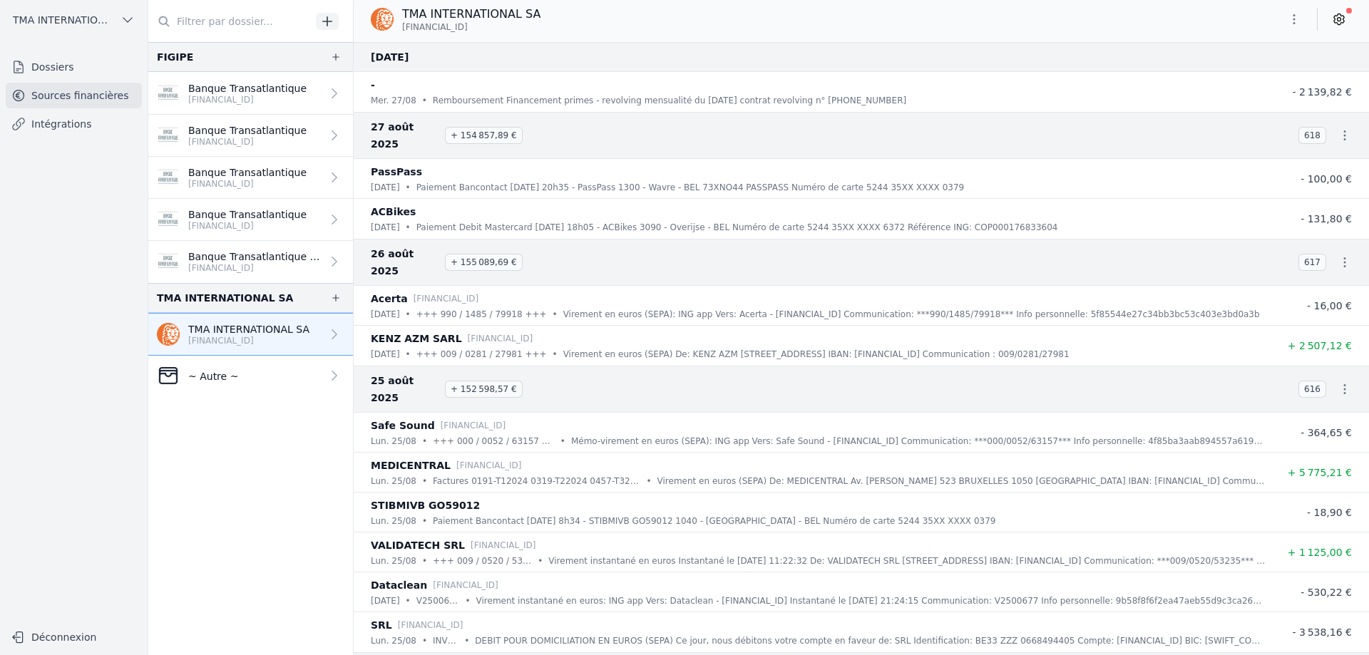
click at [58, 20] on span "TMA INTERNATIONAL SA" at bounding box center [64, 20] width 102 height 14
click at [41, 76] on span "FIGIPE" at bounding box center [46, 80] width 31 height 14
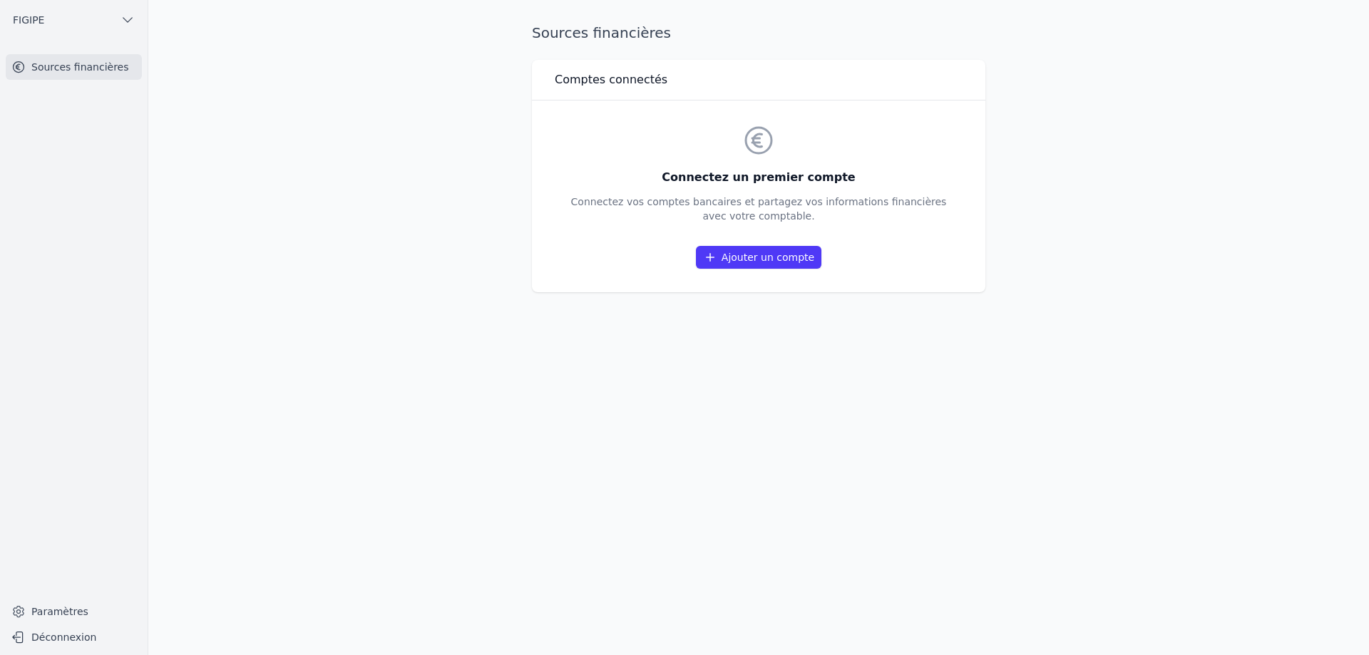
click at [83, 66] on link "Sources financières" at bounding box center [74, 67] width 136 height 26
click at [45, 21] on button "FIGIPE" at bounding box center [74, 20] width 136 height 23
click at [74, 141] on span "TMA INTERNATIONAL SA" at bounding box center [80, 139] width 99 height 14
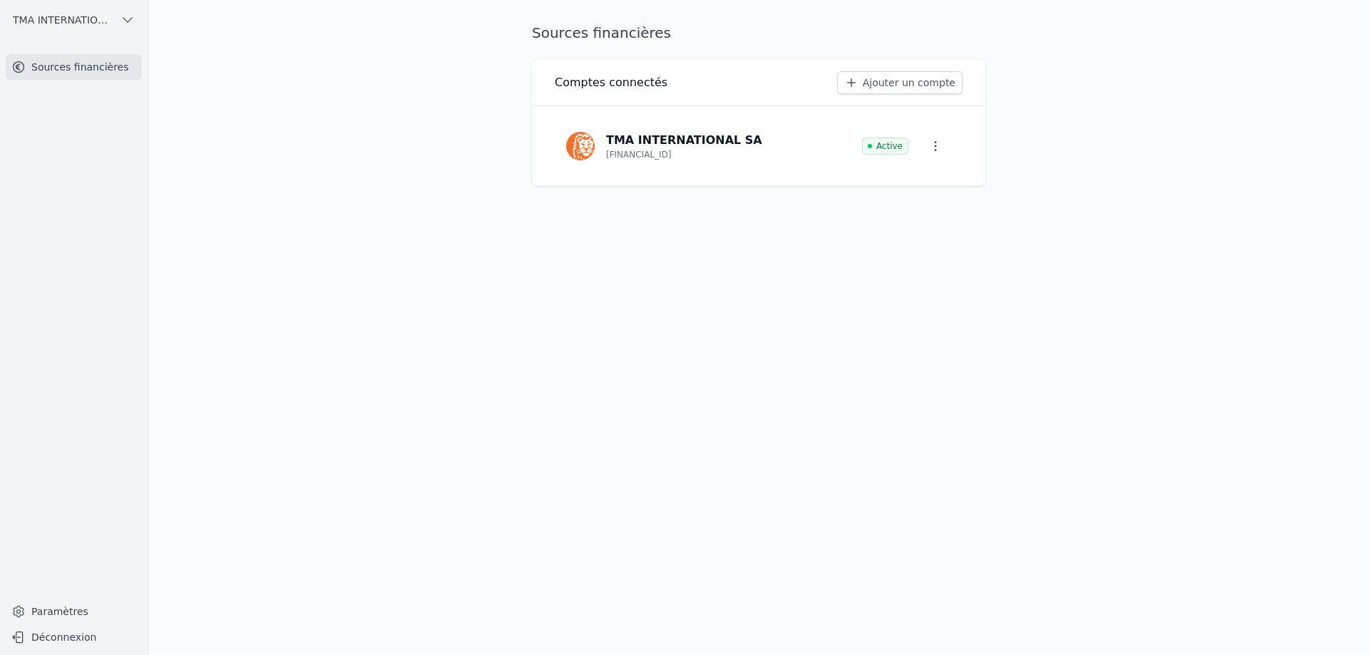
click at [690, 141] on p "TMA INTERNATIONAL SA" at bounding box center [684, 140] width 156 height 17
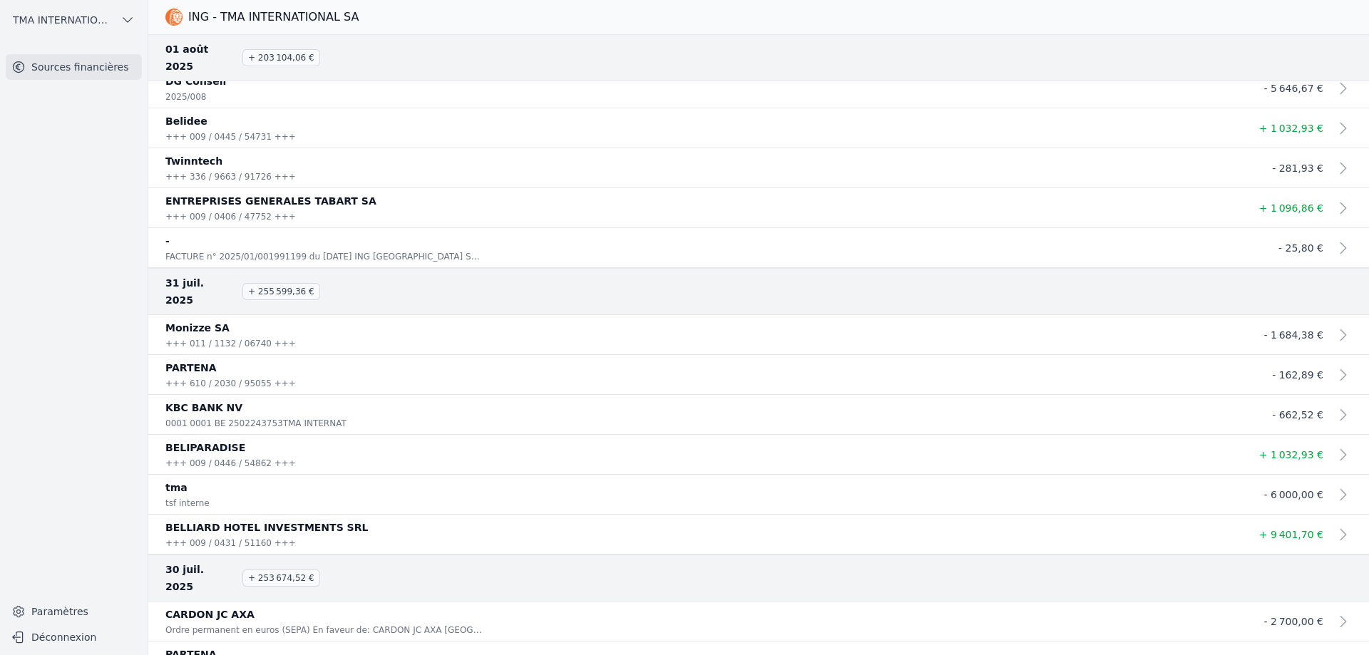
scroll to position [3424, 0]
